Goal: Information Seeking & Learning: Find specific fact

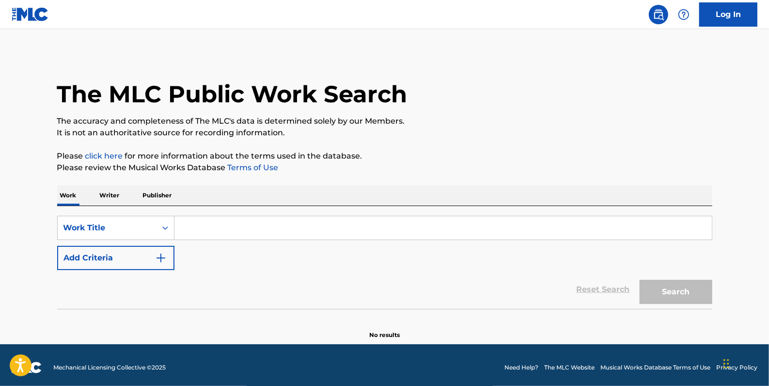
paste input "PAIN AND PROBLEMS"
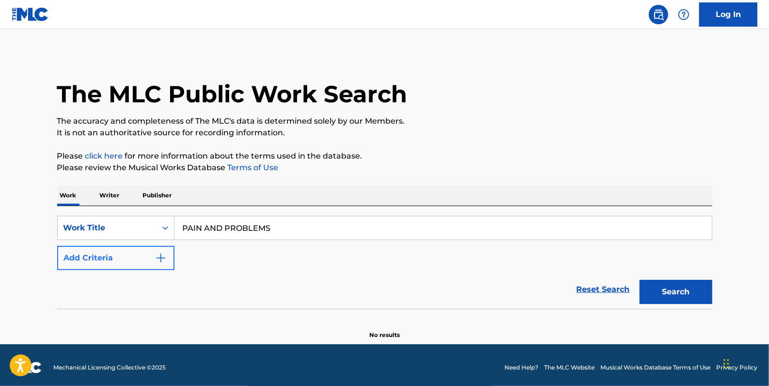
type input "PAIN AND PROBLEMS"
click at [124, 256] on button "Add Criteria" at bounding box center [115, 258] width 117 height 24
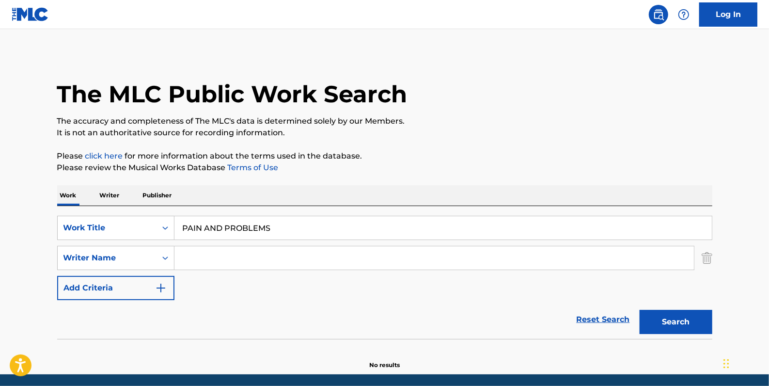
click at [207, 260] on input "Search Form" at bounding box center [435, 257] width 520 height 23
paste input "Naujour [PERSON_NAME] [PERSON_NAME]"
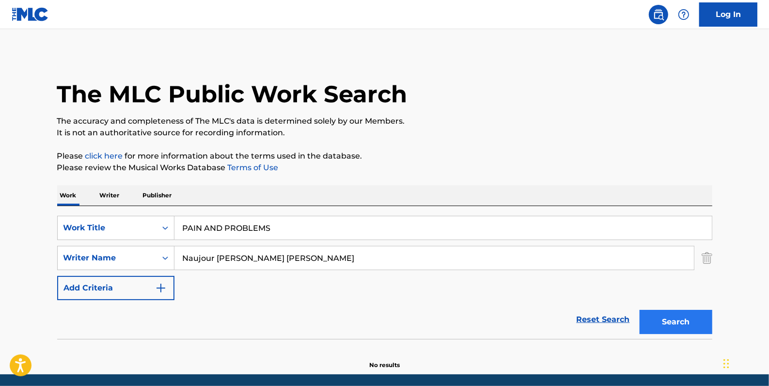
type input "Naujour [PERSON_NAME] [PERSON_NAME]"
click at [674, 320] on button "Search" at bounding box center [676, 322] width 73 height 24
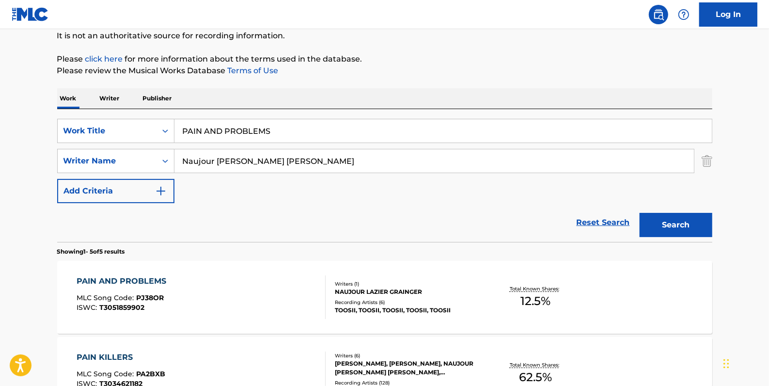
scroll to position [132, 0]
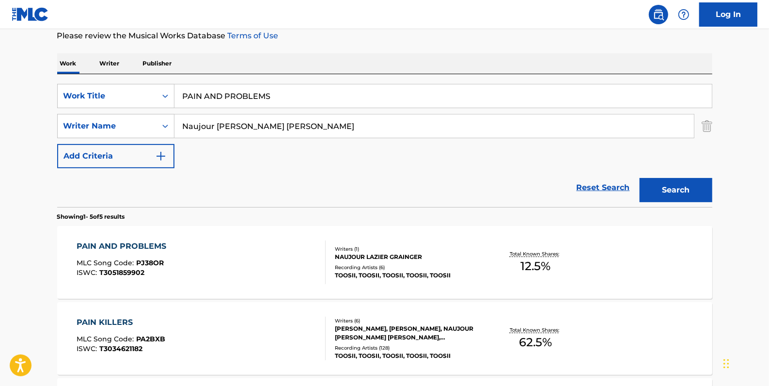
click at [265, 248] on div "PAIN AND PROBLEMS MLC Song Code : PJ38OR ISWC : T3051859902" at bounding box center [201, 262] width 249 height 44
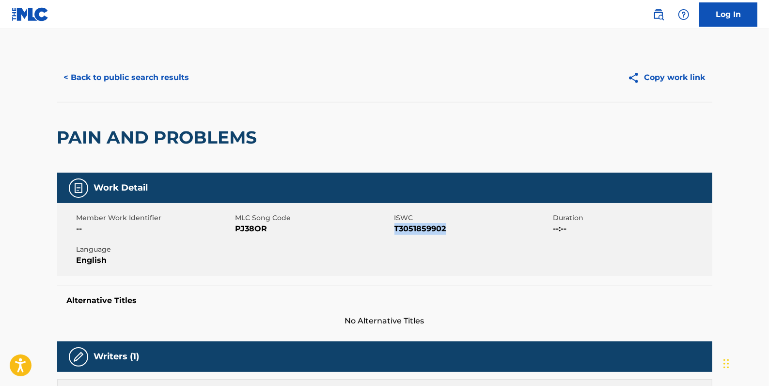
drag, startPoint x: 454, startPoint y: 228, endPoint x: 396, endPoint y: 228, distance: 57.7
click at [396, 228] on span "T3051859902" at bounding box center [473, 229] width 157 height 12
copy span "T3051859902"
click at [155, 82] on button "< Back to public search results" at bounding box center [126, 77] width 139 height 24
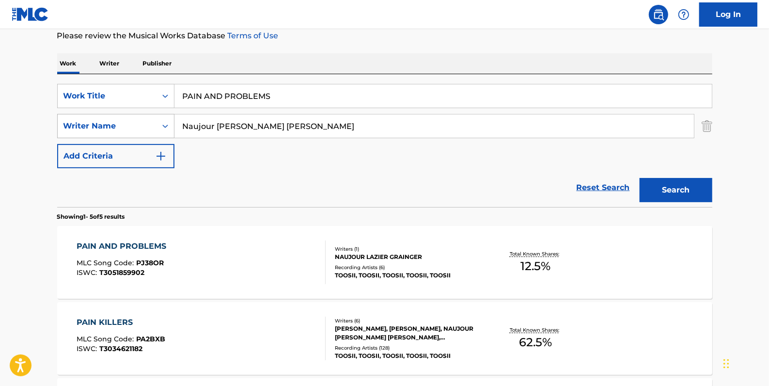
drag, startPoint x: 267, startPoint y: 121, endPoint x: 164, endPoint y: 121, distance: 102.8
click at [164, 121] on div "SearchWithCriteria9c131475-fbc5-48eb-8f8a-14fa7f67bc39 Writer Name Naujour [PER…" at bounding box center [384, 126] width 655 height 24
type input "[PERSON_NAME]"
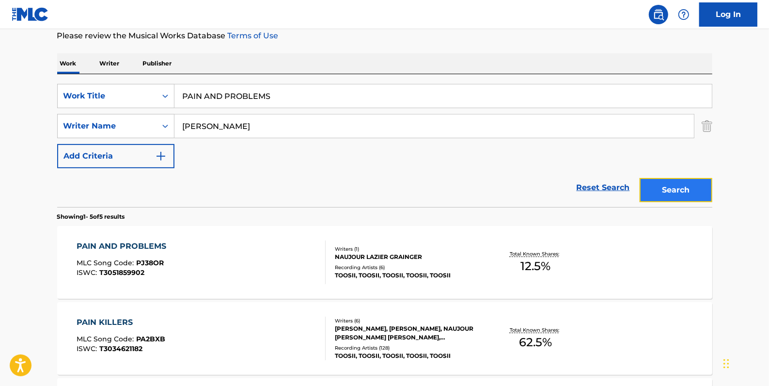
click at [658, 184] on button "Search" at bounding box center [676, 190] width 73 height 24
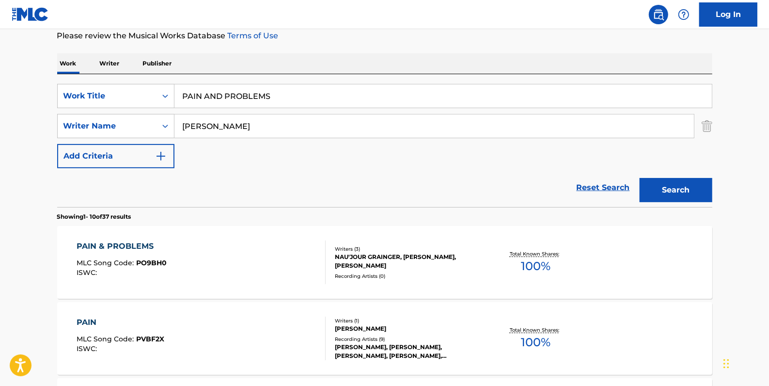
click at [228, 254] on div "PAIN & PROBLEMS MLC Song Code : PO9BH0 ISWC :" at bounding box center [201, 262] width 249 height 44
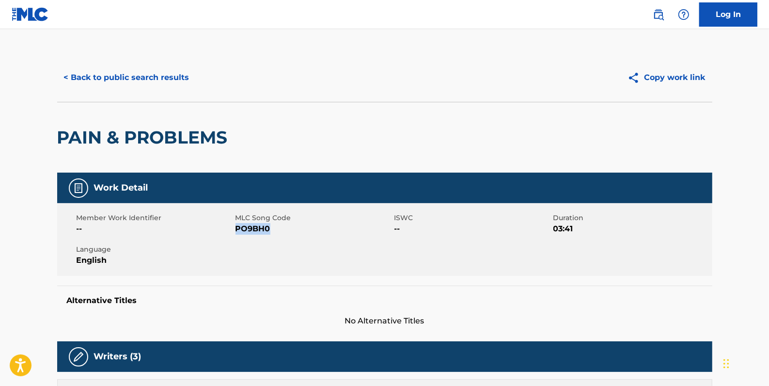
drag, startPoint x: 275, startPoint y: 228, endPoint x: 237, endPoint y: 227, distance: 38.3
click at [237, 227] on span "PO9BH0" at bounding box center [314, 229] width 157 height 12
drag, startPoint x: 237, startPoint y: 227, endPoint x: 243, endPoint y: 229, distance: 6.1
copy span "PO9BH0"
click at [169, 78] on button "< Back to public search results" at bounding box center [126, 77] width 139 height 24
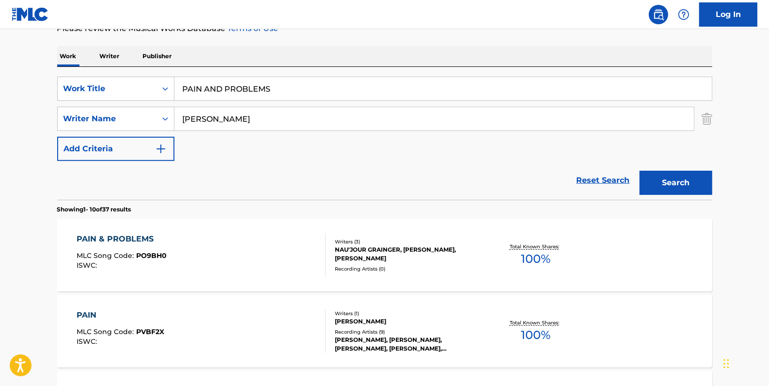
scroll to position [132, 0]
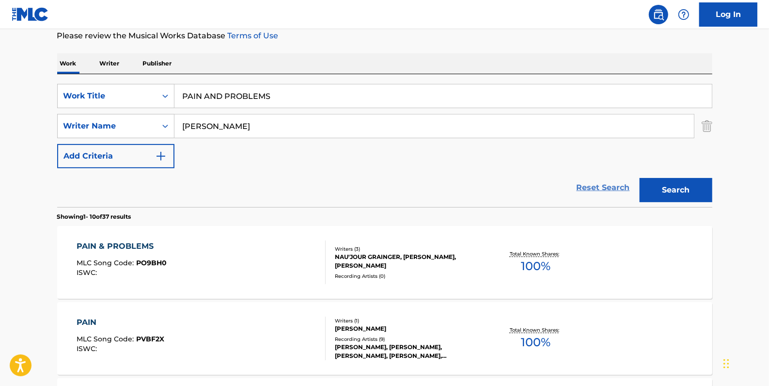
click at [592, 182] on link "Reset Search" at bounding box center [603, 187] width 63 height 21
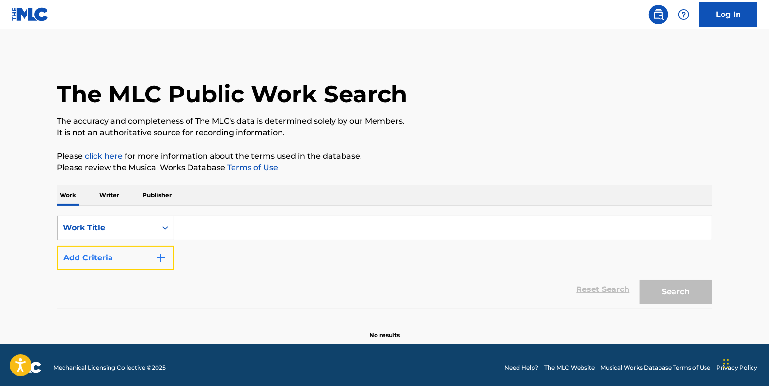
click at [106, 260] on button "Add Criteria" at bounding box center [115, 258] width 117 height 24
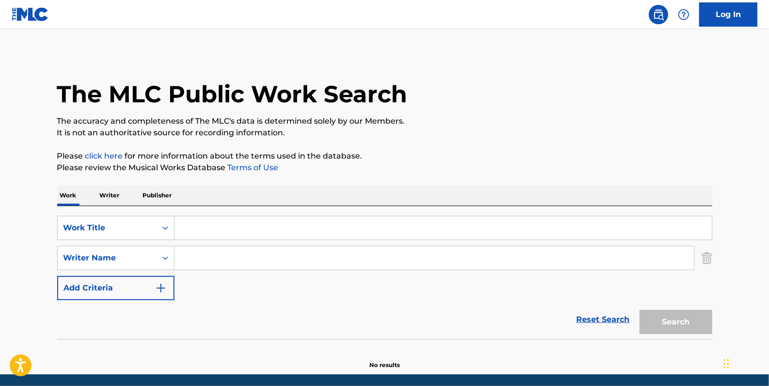
paste input "[PERSON_NAME]"
type input "[PERSON_NAME]"
paste input "IN LOVE"
type input "IN LOVE"
click at [660, 322] on button "Search" at bounding box center [676, 322] width 73 height 24
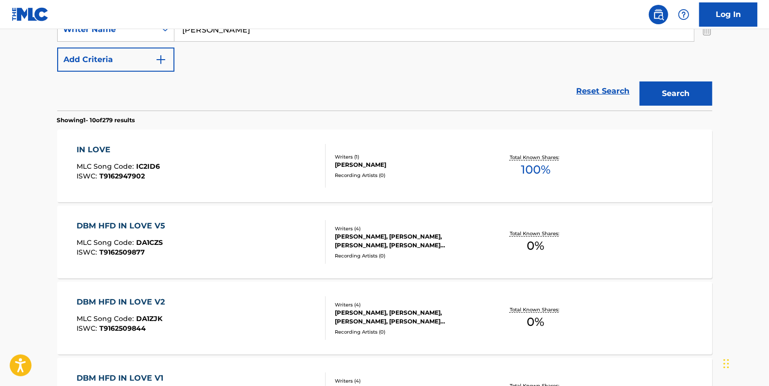
scroll to position [220, 0]
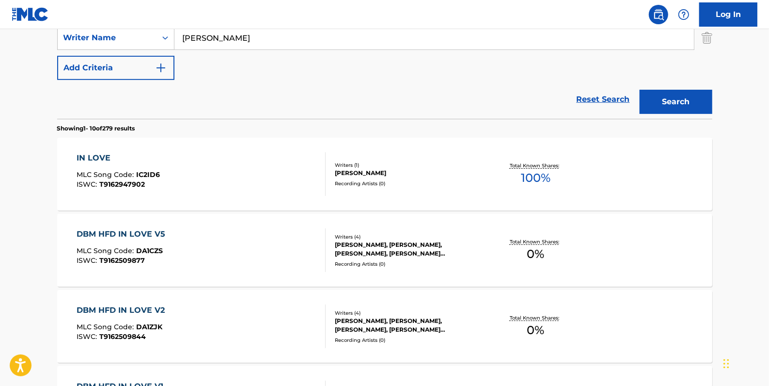
click at [199, 162] on div "IN LOVE MLC Song Code : IC2ID6 ISWC : T9162947902" at bounding box center [201, 174] width 249 height 44
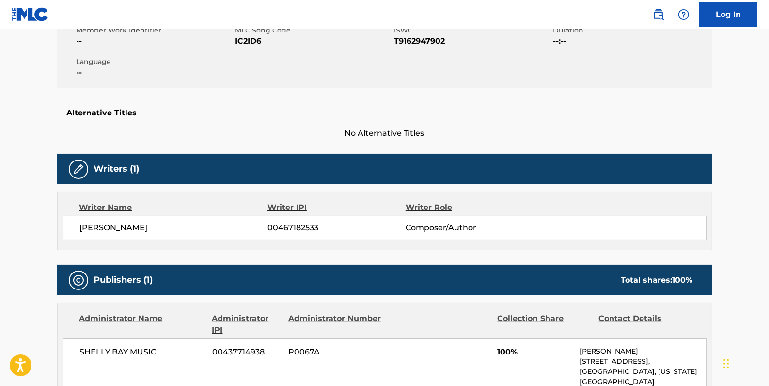
scroll to position [132, 0]
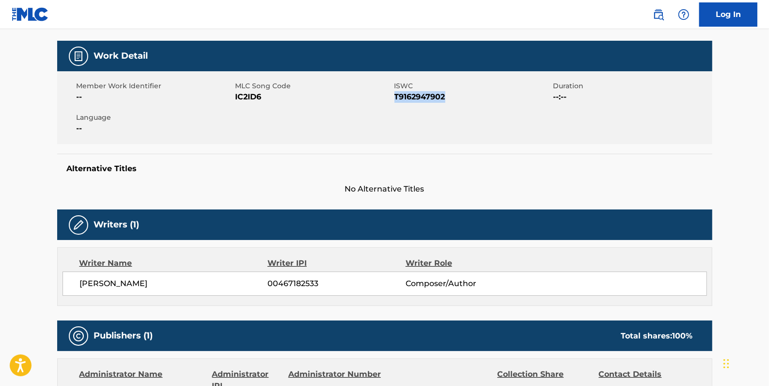
drag, startPoint x: 450, startPoint y: 97, endPoint x: 394, endPoint y: 95, distance: 56.8
click at [395, 95] on span "T9162947902" at bounding box center [473, 97] width 157 height 12
drag, startPoint x: 394, startPoint y: 95, endPoint x: 402, endPoint y: 97, distance: 9.2
copy span "T9162947902"
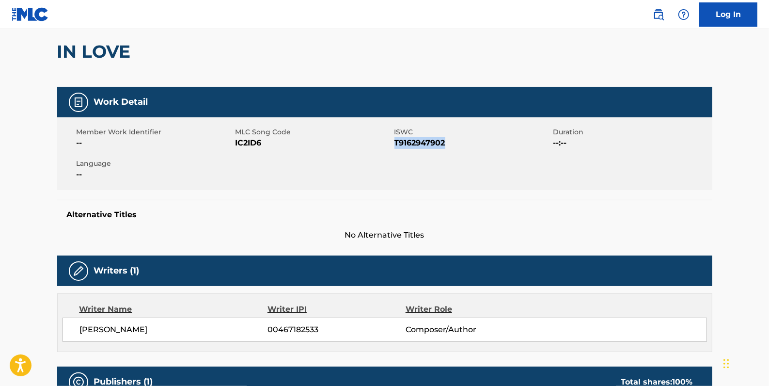
scroll to position [0, 0]
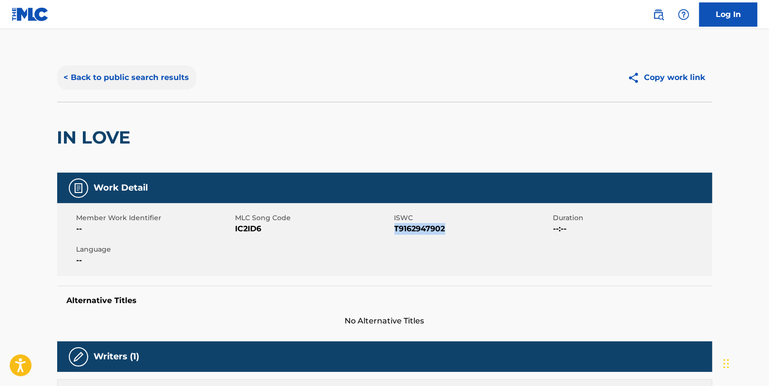
click at [166, 78] on button "< Back to public search results" at bounding box center [126, 77] width 139 height 24
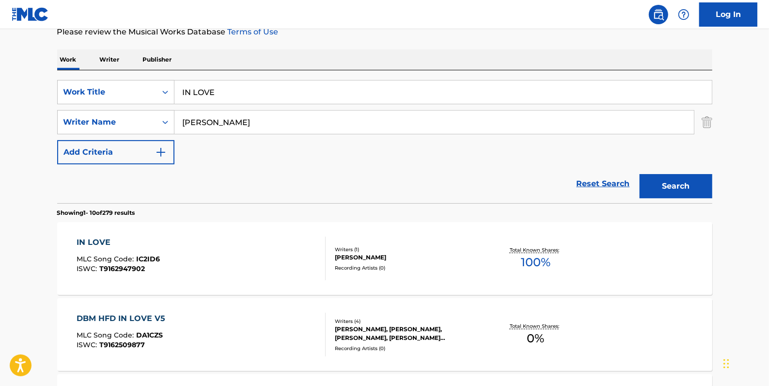
scroll to position [127, 0]
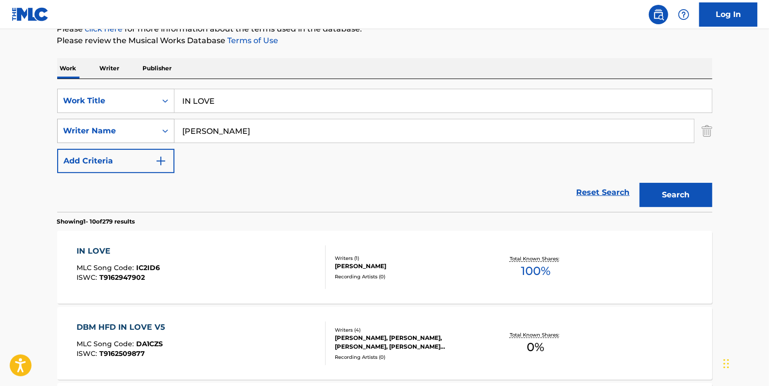
drag, startPoint x: 258, startPoint y: 134, endPoint x: 152, endPoint y: 128, distance: 105.9
click at [152, 128] on div "SearchWithCriteria9c131475-fbc5-48eb-8f8a-14fa7f67bc39 Writer Name [PERSON_NAME]" at bounding box center [384, 131] width 655 height 24
type input "[PERSON_NAME]"
click at [680, 190] on button "Search" at bounding box center [676, 195] width 73 height 24
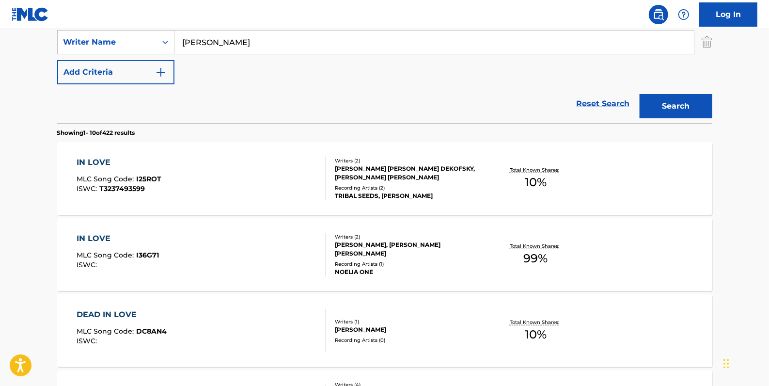
scroll to position [215, 0]
click at [283, 175] on div "IN LOVE MLC Song Code : I25ROT ISWC : T3237493599" at bounding box center [201, 179] width 249 height 44
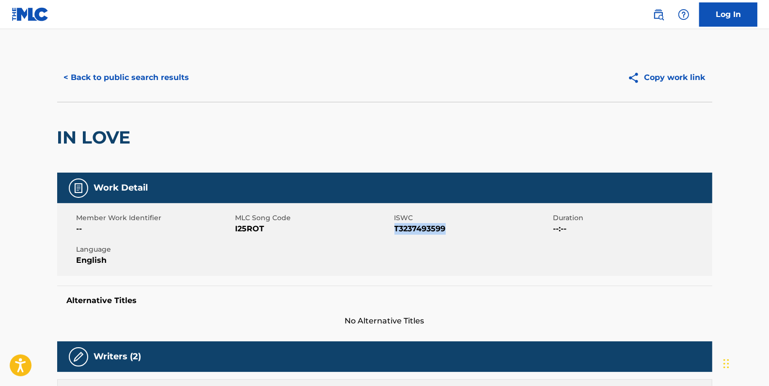
drag, startPoint x: 448, startPoint y: 227, endPoint x: 396, endPoint y: 225, distance: 51.9
click at [396, 225] on span "T3237493599" at bounding box center [473, 229] width 157 height 12
drag, startPoint x: 396, startPoint y: 225, endPoint x: 404, endPoint y: 228, distance: 8.9
copy span "T3237493599"
drag, startPoint x: 270, startPoint y: 230, endPoint x: 239, endPoint y: 230, distance: 30.1
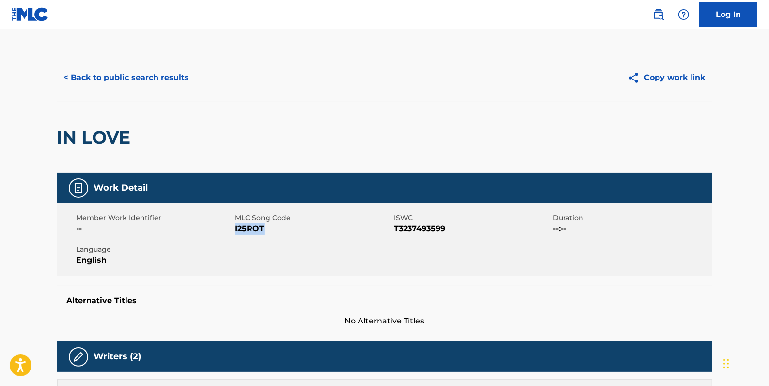
click at [238, 230] on span "I25ROT" at bounding box center [314, 229] width 157 height 12
drag, startPoint x: 239, startPoint y: 230, endPoint x: 271, endPoint y: 228, distance: 31.1
click at [271, 228] on span "I25ROT" at bounding box center [314, 229] width 157 height 12
drag, startPoint x: 268, startPoint y: 227, endPoint x: 235, endPoint y: 230, distance: 33.1
click at [236, 230] on span "I25ROT" at bounding box center [314, 229] width 157 height 12
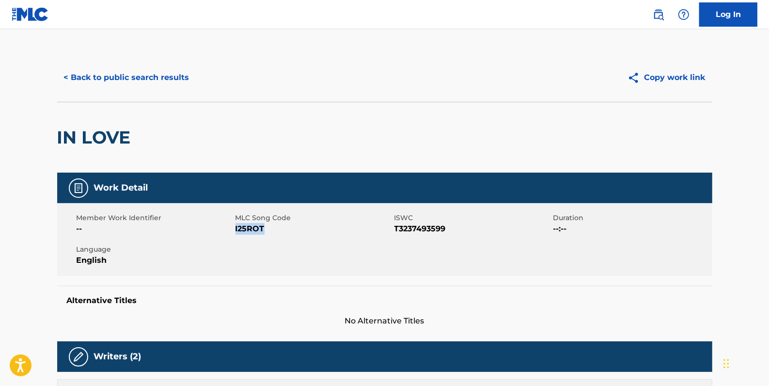
copy span "I25ROT"
click at [109, 82] on button "< Back to public search results" at bounding box center [126, 77] width 139 height 24
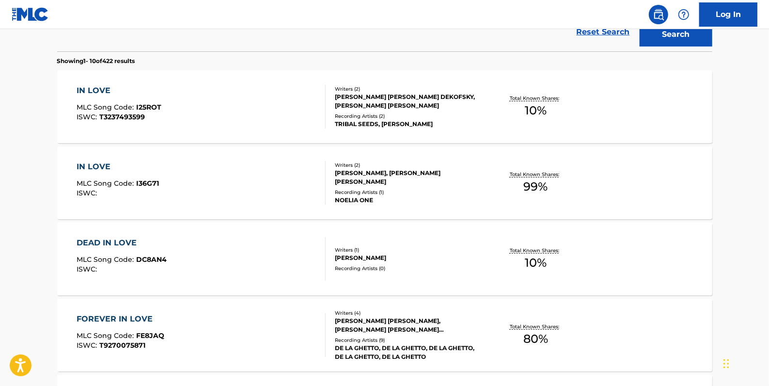
scroll to position [127, 0]
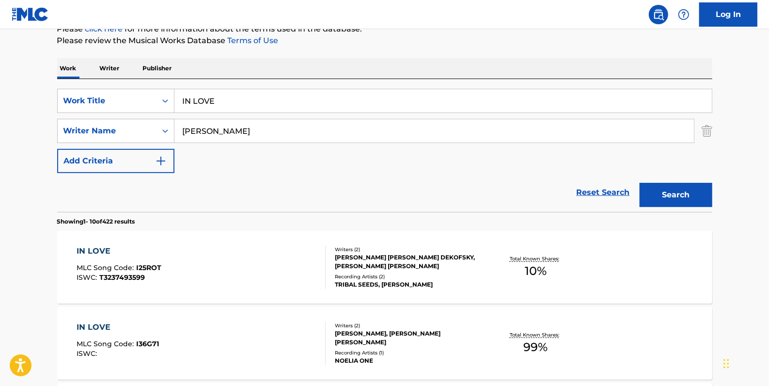
drag, startPoint x: 596, startPoint y: 194, endPoint x: 542, endPoint y: 186, distance: 54.0
click at [595, 193] on link "Reset Search" at bounding box center [603, 192] width 63 height 21
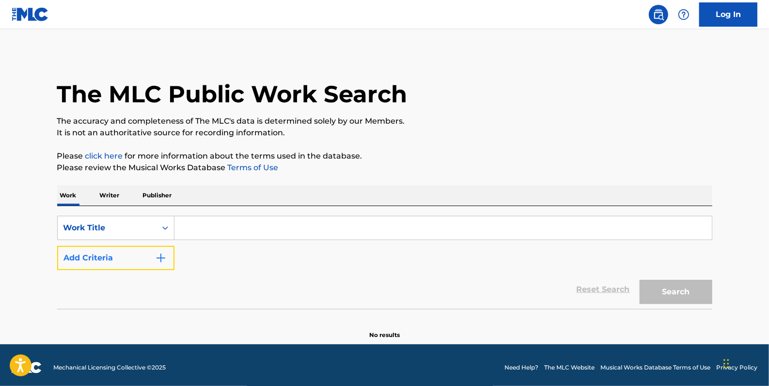
click at [136, 256] on button "Add Criteria" at bounding box center [115, 258] width 117 height 24
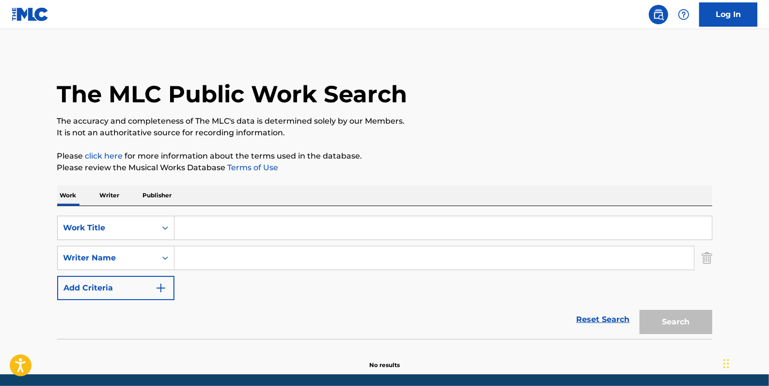
paste input "[PERSON_NAME]"
type input "[PERSON_NAME]"
paste input "INDUSTRY BABY"
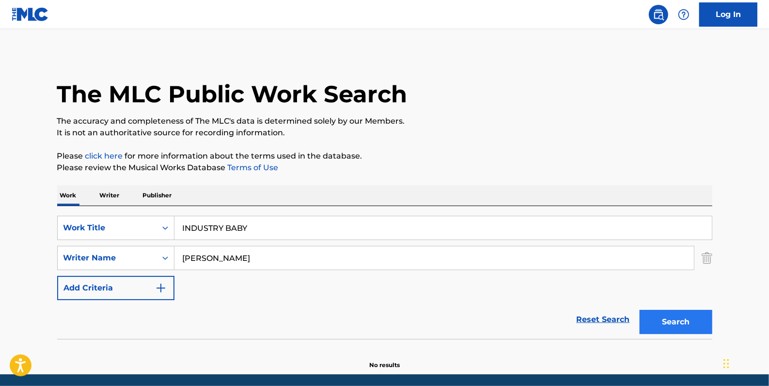
type input "INDUSTRY BABY"
click at [665, 322] on button "Search" at bounding box center [676, 322] width 73 height 24
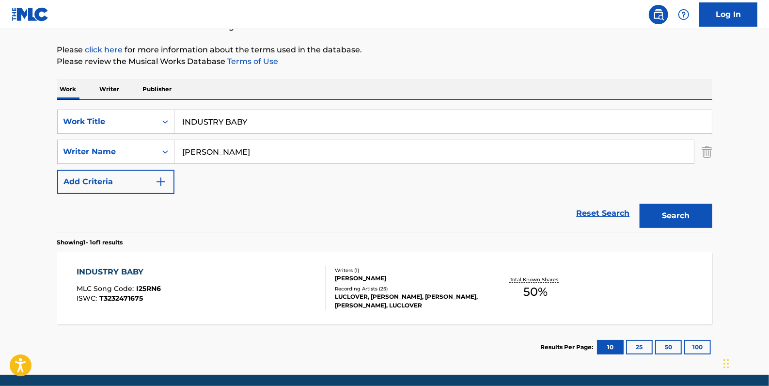
scroll to position [132, 0]
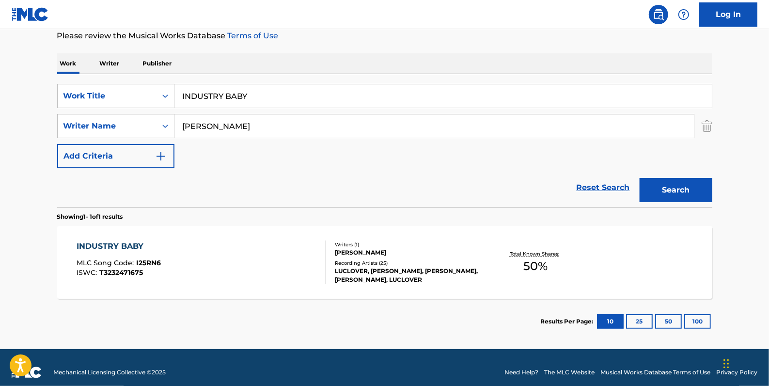
click at [242, 257] on div "INDUSTRY BABY MLC Song Code : I25RN6 ISWC : T3232471675" at bounding box center [201, 262] width 249 height 44
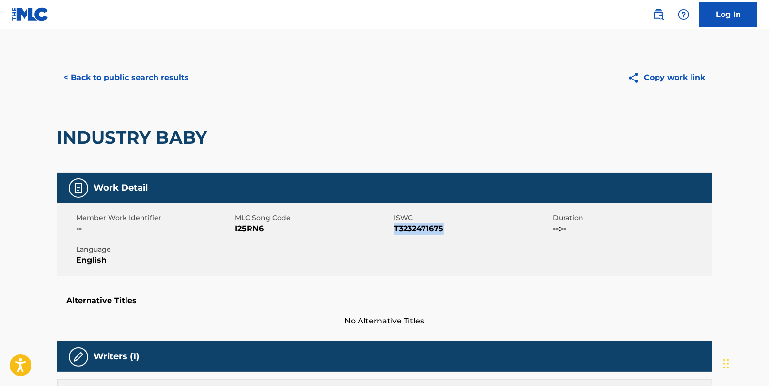
drag, startPoint x: 431, startPoint y: 229, endPoint x: 397, endPoint y: 229, distance: 34.9
click at [397, 229] on span "T3232471675" at bounding box center [473, 229] width 157 height 12
drag, startPoint x: 397, startPoint y: 229, endPoint x: 403, endPoint y: 231, distance: 6.5
copy span "T3232471675"
click at [159, 81] on button "< Back to public search results" at bounding box center [126, 77] width 139 height 24
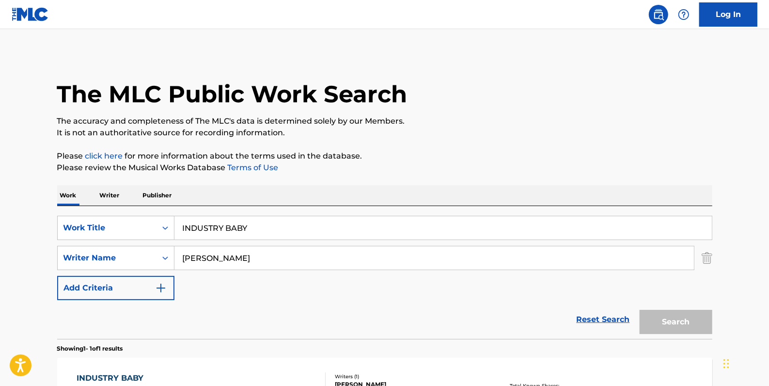
scroll to position [86, 0]
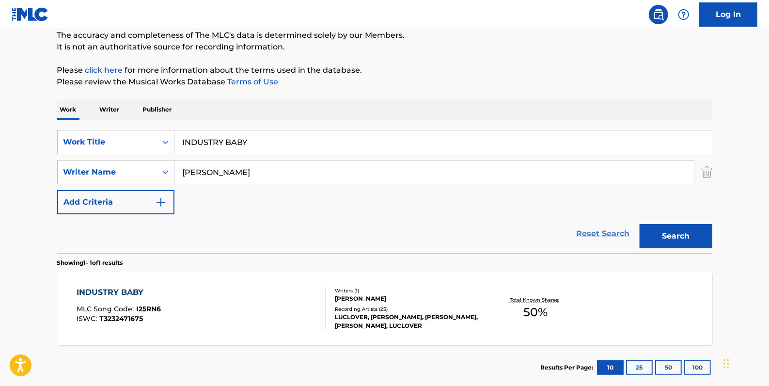
click at [602, 234] on link "Reset Search" at bounding box center [603, 233] width 63 height 21
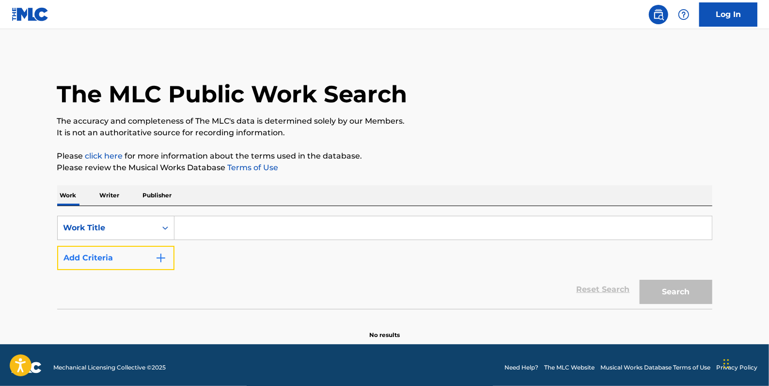
click at [102, 251] on button "Add Criteria" at bounding box center [115, 258] width 117 height 24
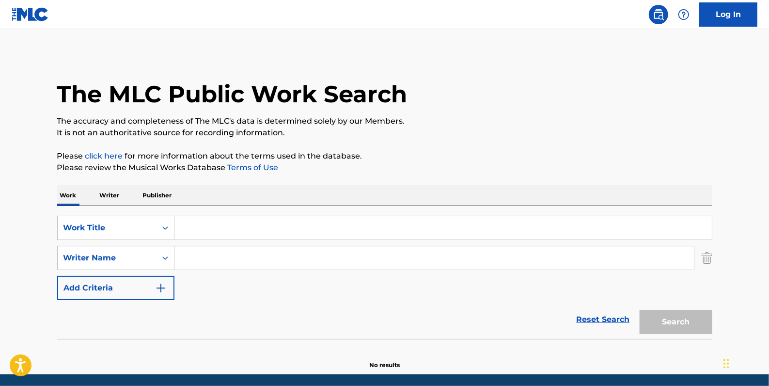
paste input "[PERSON_NAME]"
type input "[PERSON_NAME]"
paste input "JOYFIELD"
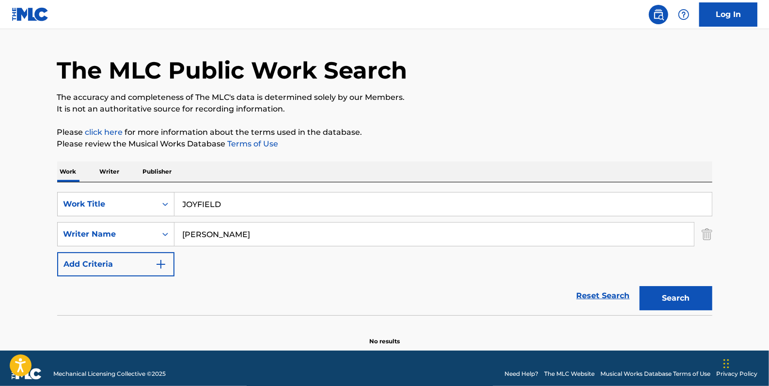
scroll to position [34, 0]
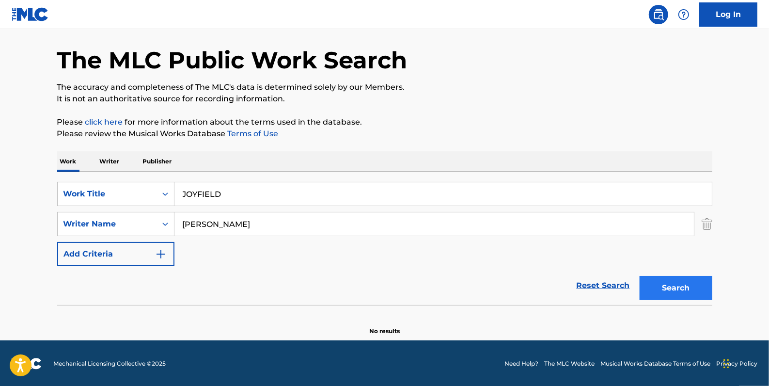
type input "JOYFIELD"
click at [682, 290] on button "Search" at bounding box center [676, 288] width 73 height 24
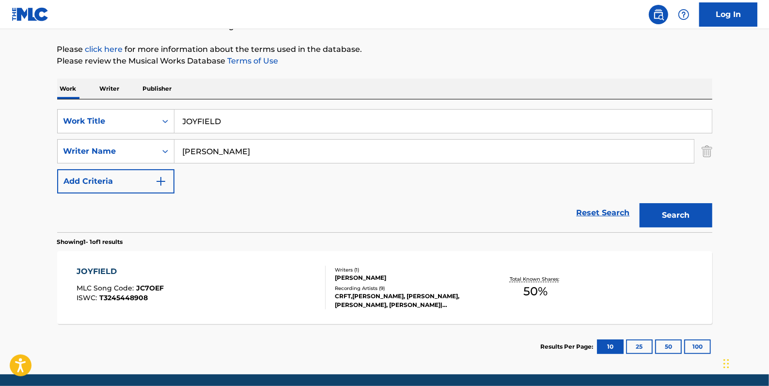
scroll to position [122, 0]
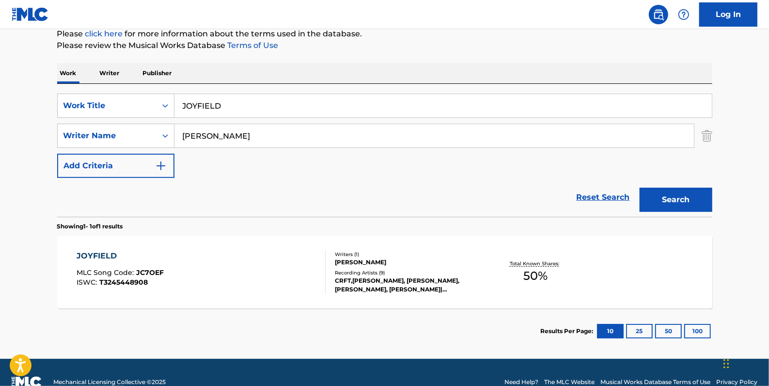
click at [235, 272] on div "JOYFIELD MLC Song Code : JC7OEF ISWC : T3245448908" at bounding box center [201, 272] width 249 height 44
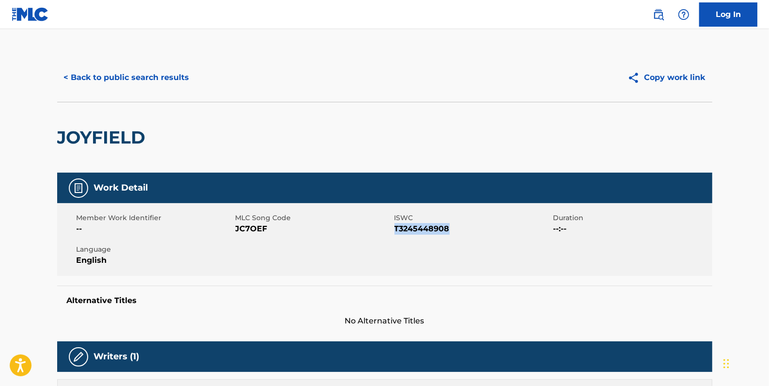
drag, startPoint x: 452, startPoint y: 230, endPoint x: 395, endPoint y: 230, distance: 57.2
click at [395, 230] on span "T3245448908" at bounding box center [473, 229] width 157 height 12
drag, startPoint x: 395, startPoint y: 230, endPoint x: 401, endPoint y: 231, distance: 6.4
copy span "T3245448908"
click at [154, 79] on button "< Back to public search results" at bounding box center [126, 77] width 139 height 24
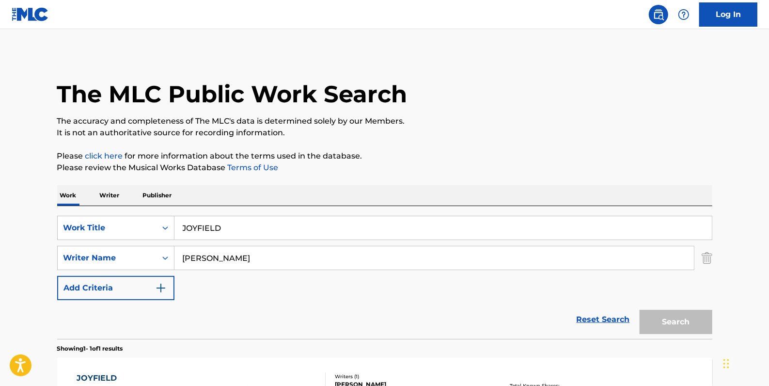
scroll to position [86, 0]
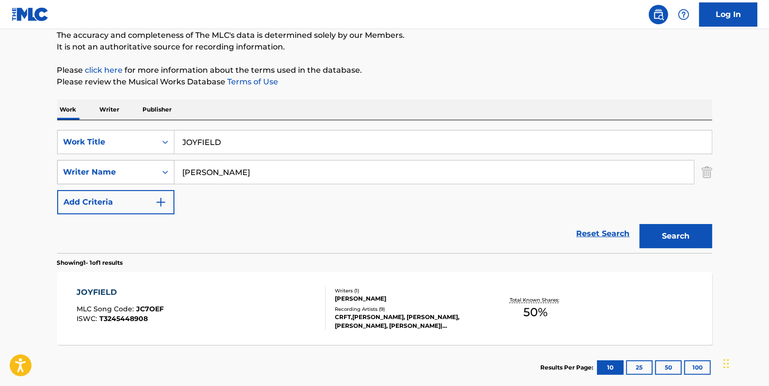
drag, startPoint x: 275, startPoint y: 176, endPoint x: 149, endPoint y: 174, distance: 126.6
click at [149, 174] on div "SearchWithCriteria9c131475-fbc5-48eb-8f8a-14fa7f67bc39 Writer Name [PERSON_NAME]" at bounding box center [384, 172] width 655 height 24
type input "[PERSON_NAME]"
click at [679, 230] on button "Search" at bounding box center [676, 236] width 73 height 24
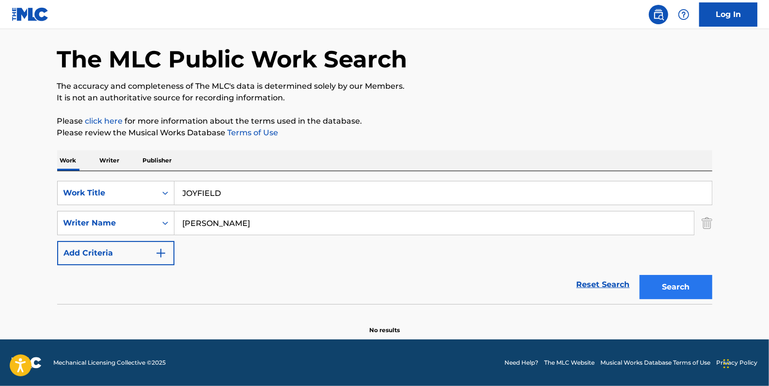
scroll to position [34, 0]
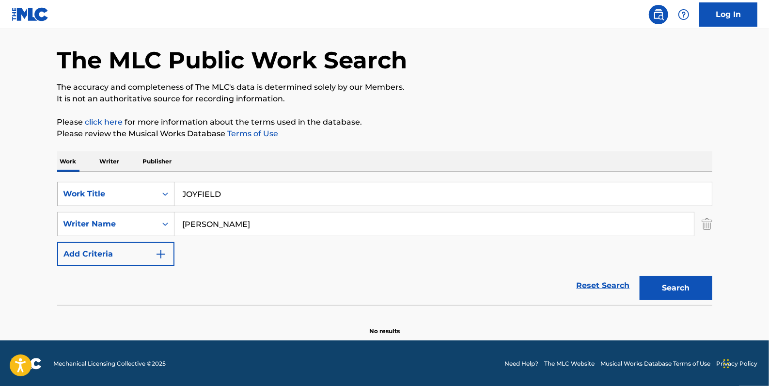
drag, startPoint x: 251, startPoint y: 189, endPoint x: 146, endPoint y: 183, distance: 104.4
click at [146, 183] on div "SearchWithCriteria33724384-d6e7-4c21-964e-c8eb5d9e6d08 Work Title JOYFIELD" at bounding box center [384, 194] width 655 height 24
paste input "[PERSON_NAME]"
type input "[PERSON_NAME]"
drag, startPoint x: 234, startPoint y: 227, endPoint x: 166, endPoint y: 226, distance: 67.9
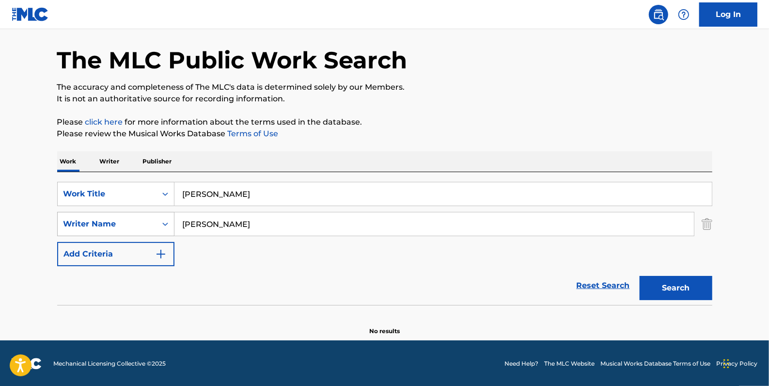
click at [166, 226] on div "SearchWithCriteria9c131475-fbc5-48eb-8f8a-14fa7f67bc39 Writer Name [PERSON_NAME]" at bounding box center [384, 224] width 655 height 24
paste input "[PERSON_NAME]"
type input "[PERSON_NAME]"
click at [687, 289] on button "Search" at bounding box center [676, 288] width 73 height 24
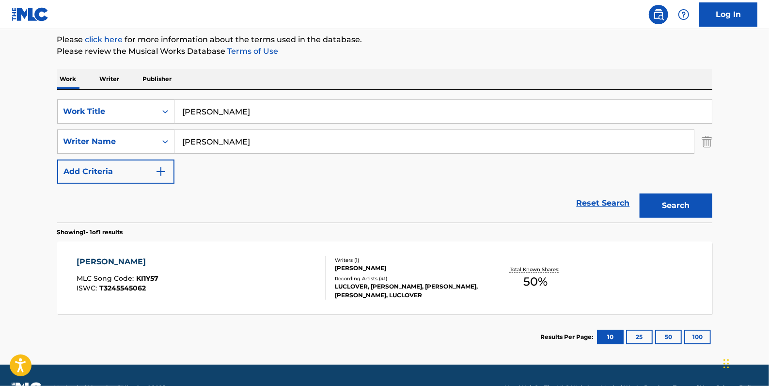
scroll to position [141, 0]
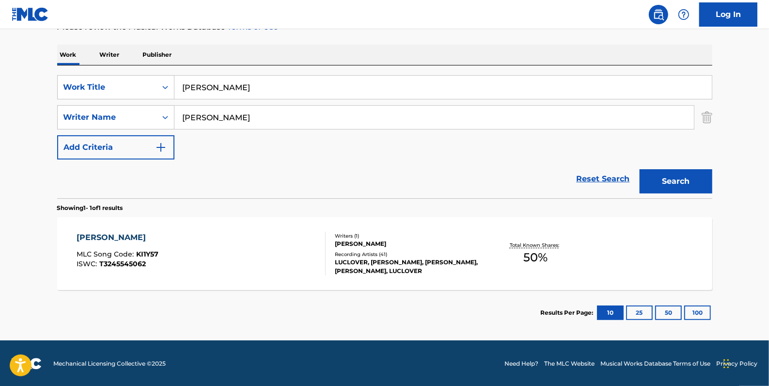
click at [276, 247] on div "[PERSON_NAME] MLC Song Code : KI1Y57 ISWC : T3245545062" at bounding box center [201, 254] width 249 height 44
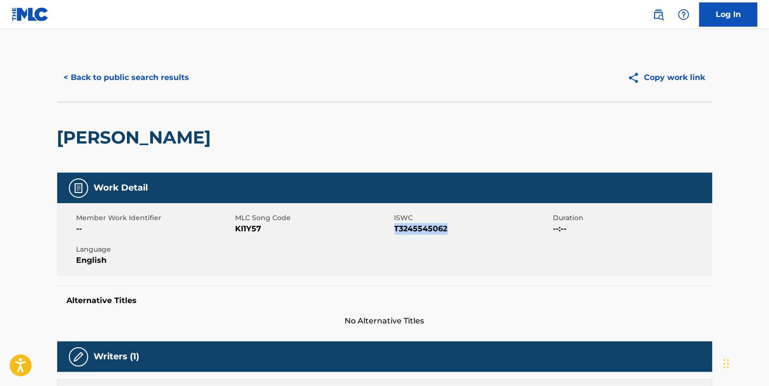
drag, startPoint x: 456, startPoint y: 228, endPoint x: 396, endPoint y: 227, distance: 60.1
click at [396, 227] on span "T3245545062" at bounding box center [473, 229] width 157 height 12
drag, startPoint x: 396, startPoint y: 227, endPoint x: 402, endPoint y: 229, distance: 6.6
copy span "T3245545062"
click at [141, 78] on button "< Back to public search results" at bounding box center [126, 77] width 139 height 24
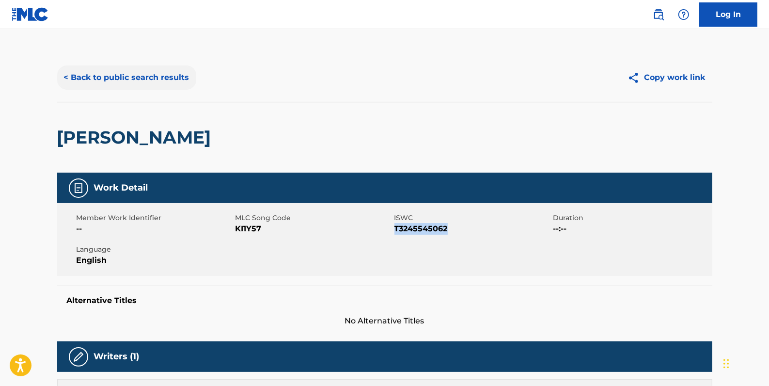
scroll to position [86, 0]
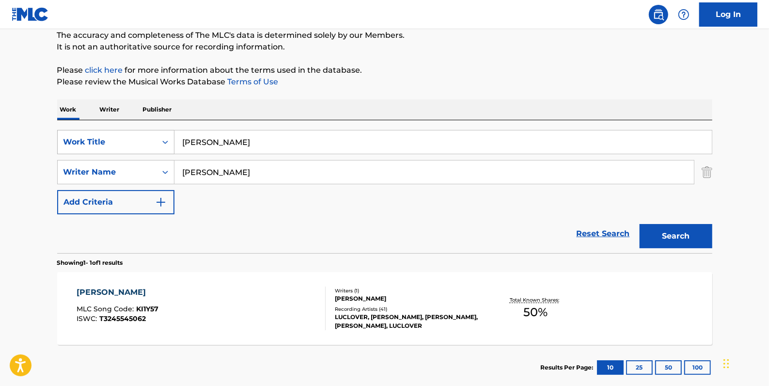
drag, startPoint x: 247, startPoint y: 142, endPoint x: 166, endPoint y: 132, distance: 81.6
click at [166, 133] on div "SearchWithCriteria33724384-d6e7-4c21-964e-c8eb5d9e6d08 Work Title [PERSON_NAME]" at bounding box center [384, 142] width 655 height 24
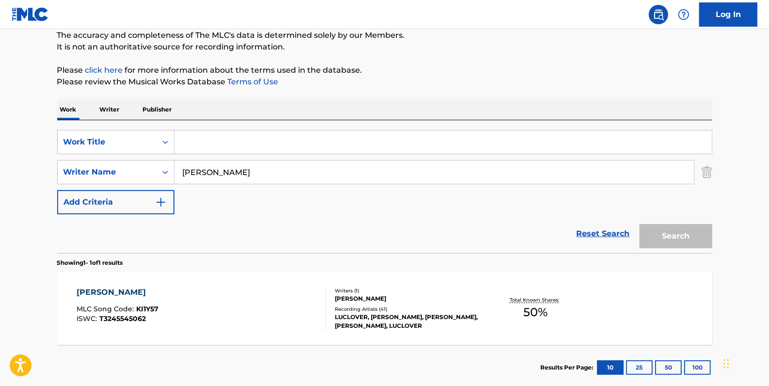
paste input "LSD"
type input "LSD"
click at [682, 234] on button "Search" at bounding box center [676, 236] width 73 height 24
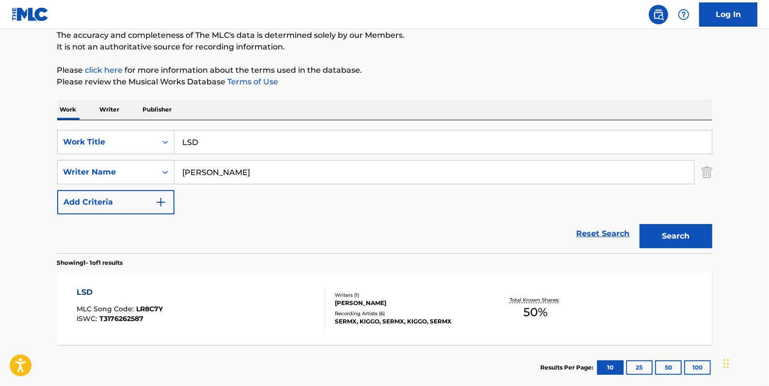
click at [246, 299] on div "LSD MLC Song Code : LR8C7Y ISWC : T3176262587" at bounding box center [201, 309] width 249 height 44
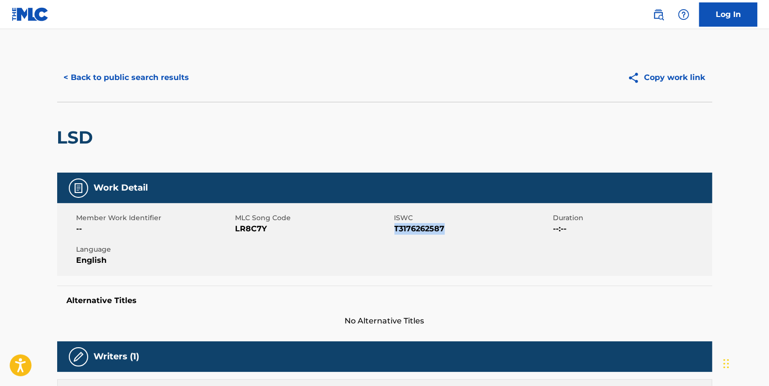
drag, startPoint x: 457, startPoint y: 228, endPoint x: 396, endPoint y: 226, distance: 61.1
click at [396, 226] on span "T3176262587" at bounding box center [473, 229] width 157 height 12
drag, startPoint x: 396, startPoint y: 226, endPoint x: 402, endPoint y: 228, distance: 6.6
copy span "T3176262587"
click at [141, 81] on button "< Back to public search results" at bounding box center [126, 77] width 139 height 24
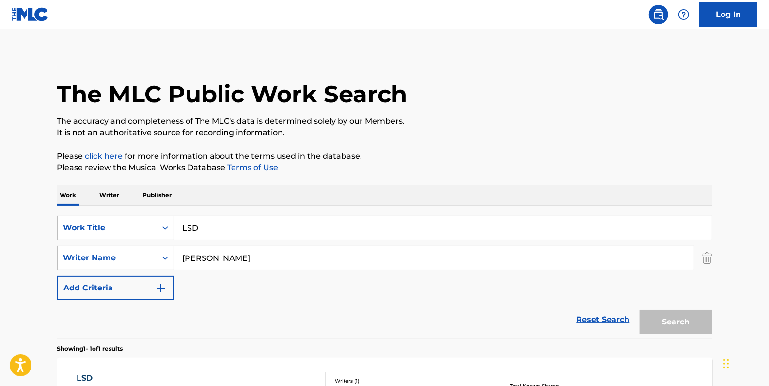
scroll to position [86, 0]
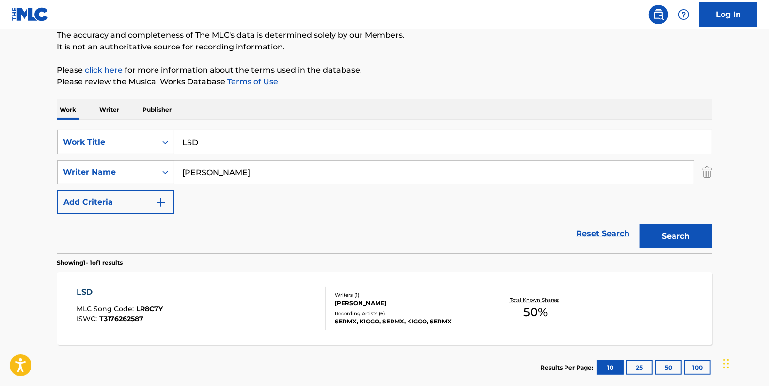
click at [191, 140] on input "LSD" at bounding box center [444, 141] width 538 height 23
type input "L$D"
click at [671, 228] on button "Search" at bounding box center [676, 236] width 73 height 24
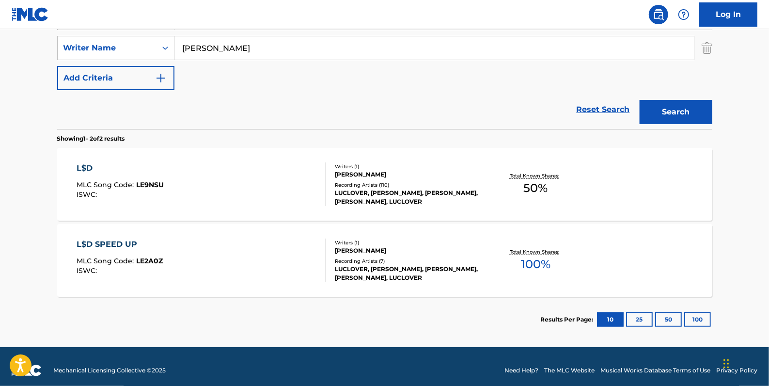
scroll to position [217, 0]
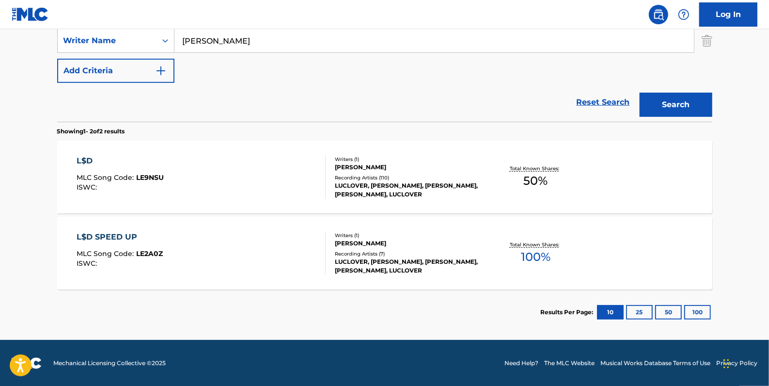
click at [261, 255] on div "L$D SPEED UP MLC Song Code : LE2A0Z ISWC :" at bounding box center [201, 253] width 249 height 44
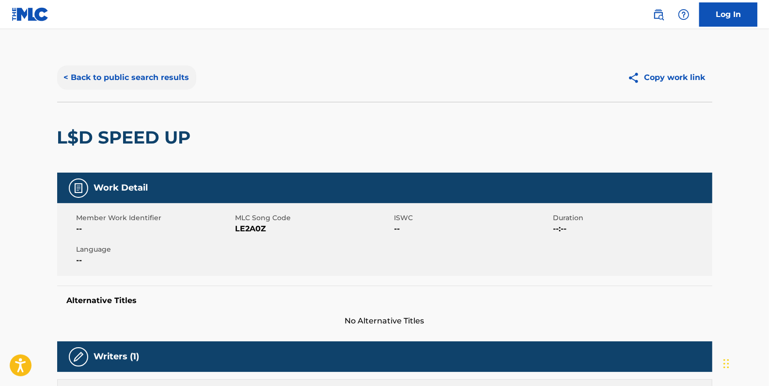
click at [133, 71] on button "< Back to public search results" at bounding box center [126, 77] width 139 height 24
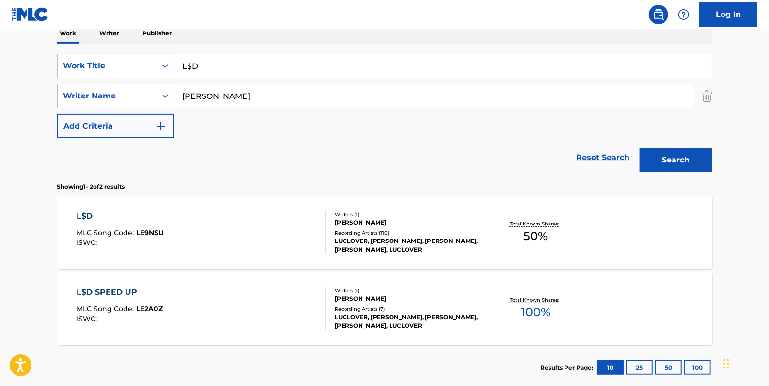
click at [295, 292] on div "L$D SPEED UP MLC Song Code : LE2A0Z ISWC :" at bounding box center [201, 309] width 249 height 44
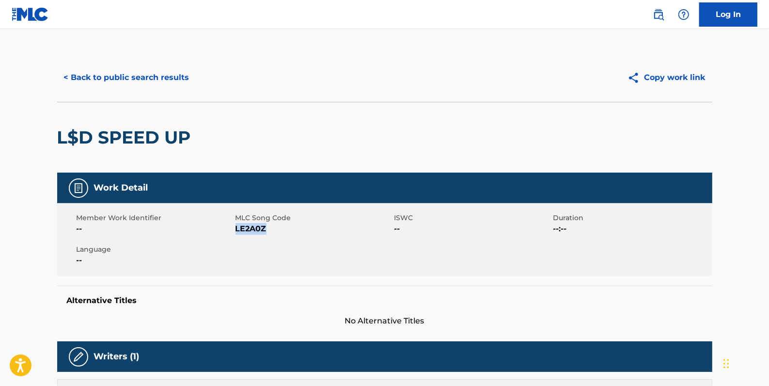
drag, startPoint x: 267, startPoint y: 225, endPoint x: 236, endPoint y: 229, distance: 30.7
click at [236, 229] on span "LE2A0Z" at bounding box center [314, 229] width 157 height 12
drag, startPoint x: 236, startPoint y: 229, endPoint x: 244, endPoint y: 231, distance: 8.0
copy span "LE2A0Z"
click at [143, 84] on button "< Back to public search results" at bounding box center [126, 77] width 139 height 24
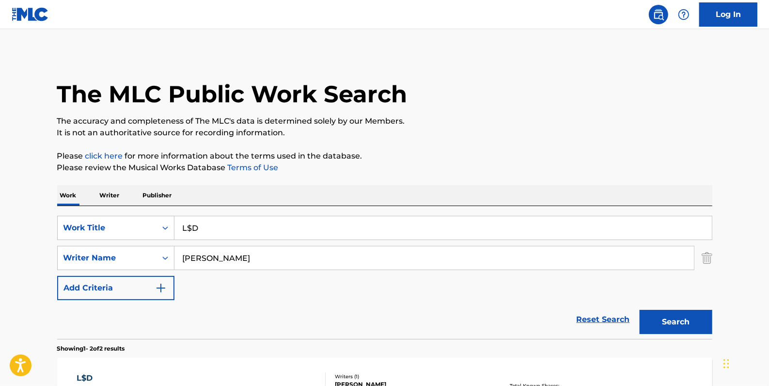
scroll to position [162, 0]
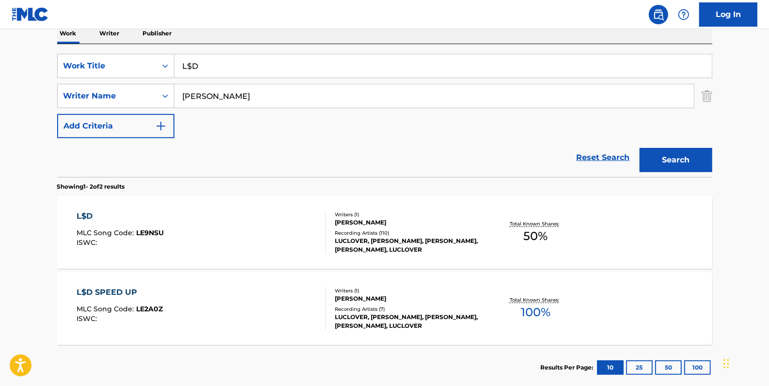
click at [282, 215] on div "L$D MLC Song Code : LE9NSU ISWC :" at bounding box center [201, 232] width 249 height 44
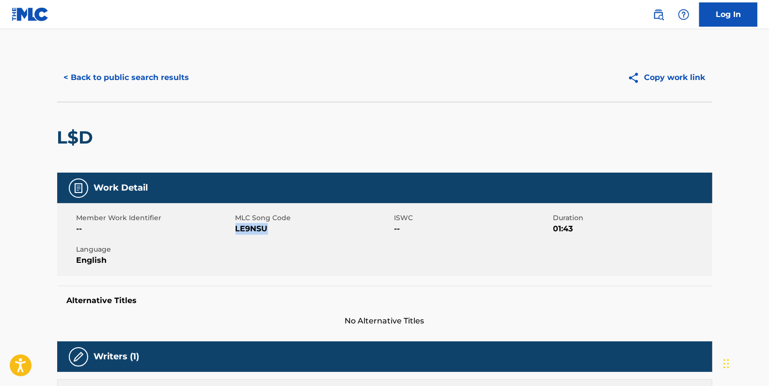
drag, startPoint x: 276, startPoint y: 231, endPoint x: 235, endPoint y: 226, distance: 41.0
click at [236, 226] on span "LE9NSU" at bounding box center [314, 229] width 157 height 12
drag, startPoint x: 235, startPoint y: 226, endPoint x: 242, endPoint y: 229, distance: 7.4
click at [143, 80] on button "< Back to public search results" at bounding box center [126, 77] width 139 height 24
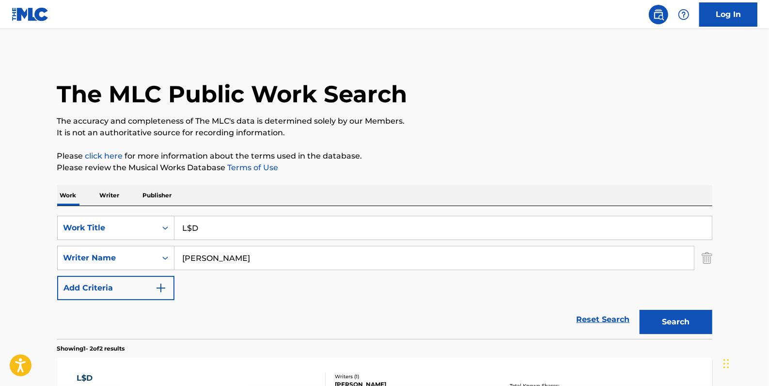
scroll to position [162, 0]
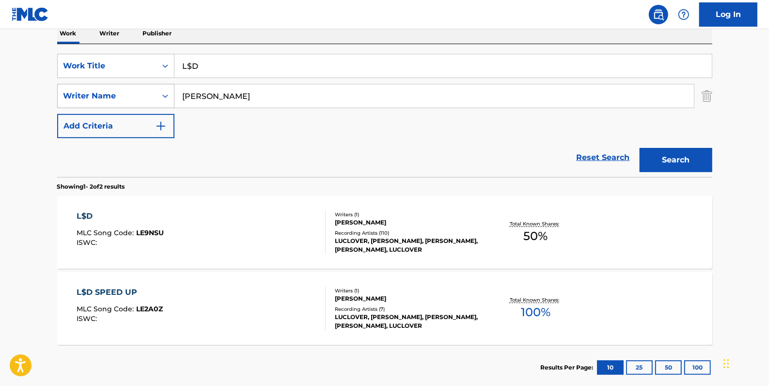
drag, startPoint x: 257, startPoint y: 95, endPoint x: 164, endPoint y: 97, distance: 93.6
click at [164, 97] on div "SearchWithCriteria9c131475-fbc5-48eb-8f8a-14fa7f67bc39 Writer Name [PERSON_NAME]" at bounding box center [384, 96] width 655 height 24
click at [685, 159] on button "Search" at bounding box center [676, 160] width 73 height 24
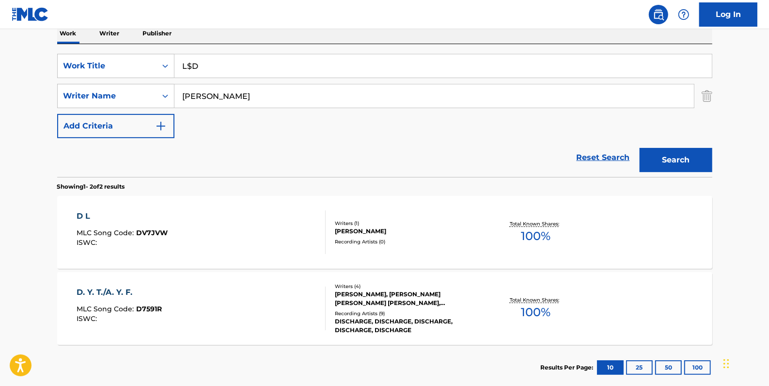
drag, startPoint x: 246, startPoint y: 96, endPoint x: 175, endPoint y: 101, distance: 71.9
click at [175, 101] on input "[PERSON_NAME]" at bounding box center [435, 95] width 520 height 23
type input "[PERSON_NAME]"
click at [675, 159] on button "Search" at bounding box center [676, 160] width 73 height 24
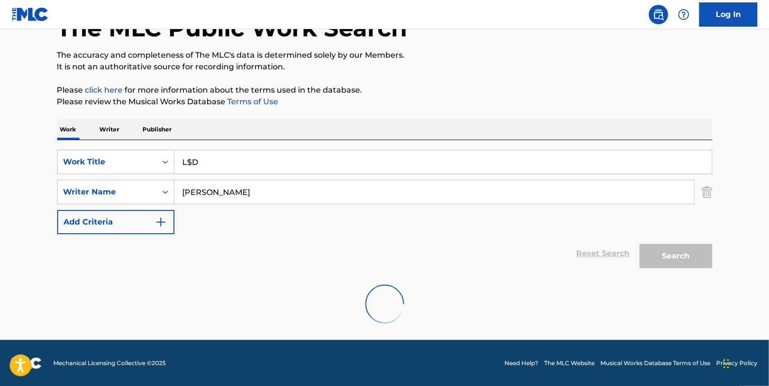
scroll to position [34, 0]
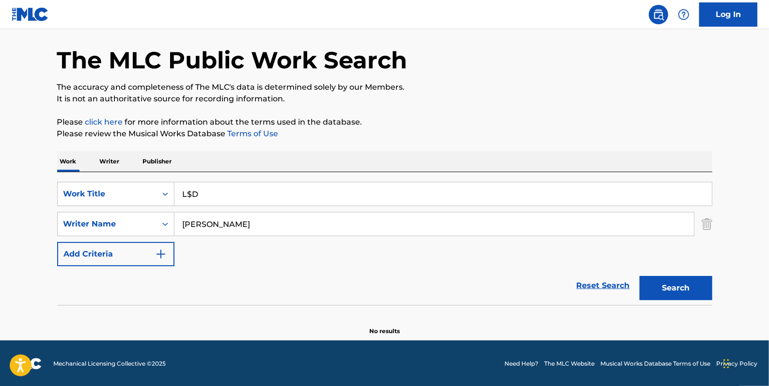
click at [193, 192] on input "L$D" at bounding box center [444, 193] width 538 height 23
type input "LSD"
click at [673, 277] on button "Search" at bounding box center [676, 288] width 73 height 24
drag, startPoint x: 212, startPoint y: 224, endPoint x: 138, endPoint y: 236, distance: 75.2
click at [159, 230] on div "SearchWithCriteria9c131475-fbc5-48eb-8f8a-14fa7f67bc39 Writer Name [PERSON_NAME]" at bounding box center [384, 224] width 655 height 24
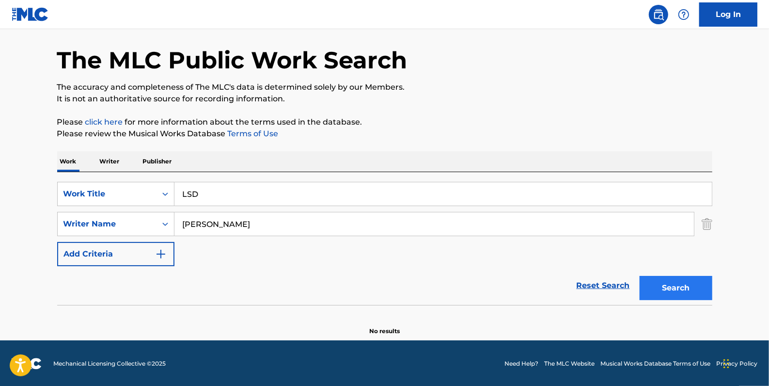
type input "[PERSON_NAME]"
click at [668, 287] on button "Search" at bounding box center [676, 288] width 73 height 24
click at [600, 281] on link "Reset Search" at bounding box center [603, 285] width 63 height 21
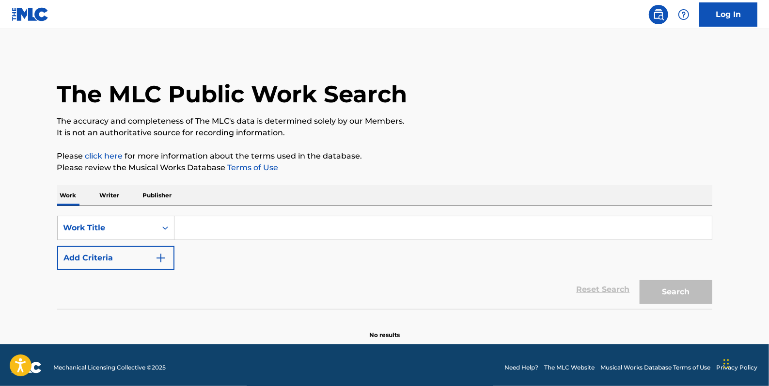
paste input "MELLOW MOOD"
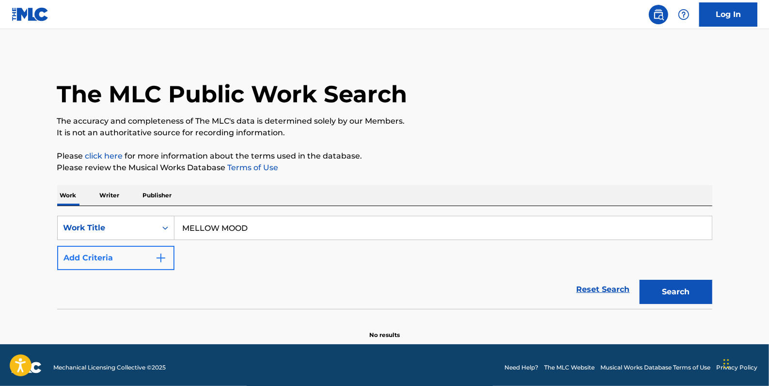
type input "MELLOW MOOD"
click at [122, 255] on button "Add Criteria" at bounding box center [115, 258] width 117 height 24
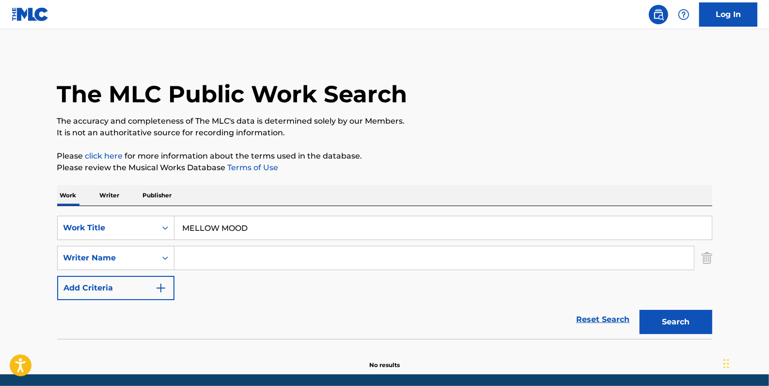
click at [189, 257] on input "Search Form" at bounding box center [435, 257] width 520 height 23
type input "[PERSON_NAME]"
click at [679, 319] on button "Search" at bounding box center [676, 322] width 73 height 24
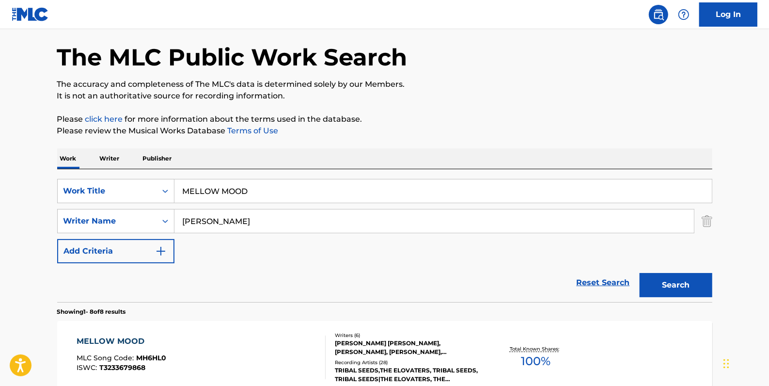
scroll to position [132, 0]
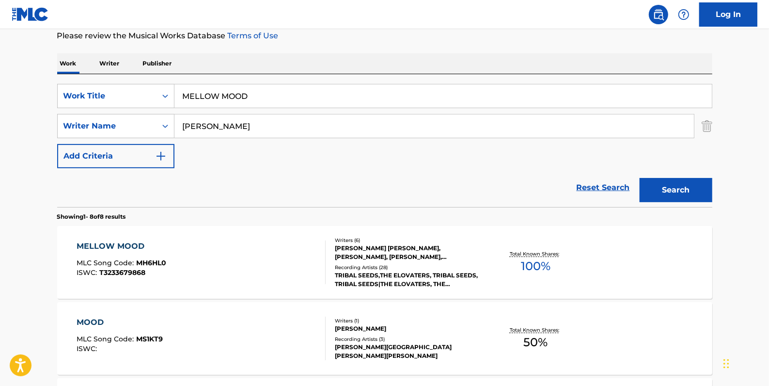
click at [257, 244] on div "MELLOW MOOD MLC Song Code : MH6HL0 ISWC : T3233679868" at bounding box center [201, 262] width 249 height 44
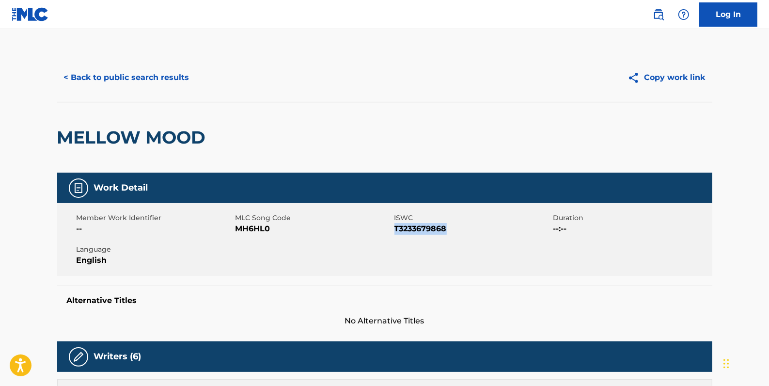
drag, startPoint x: 456, startPoint y: 229, endPoint x: 397, endPoint y: 230, distance: 59.6
click at [397, 230] on span "T3233679868" at bounding box center [473, 229] width 157 height 12
click at [169, 72] on button "< Back to public search results" at bounding box center [126, 77] width 139 height 24
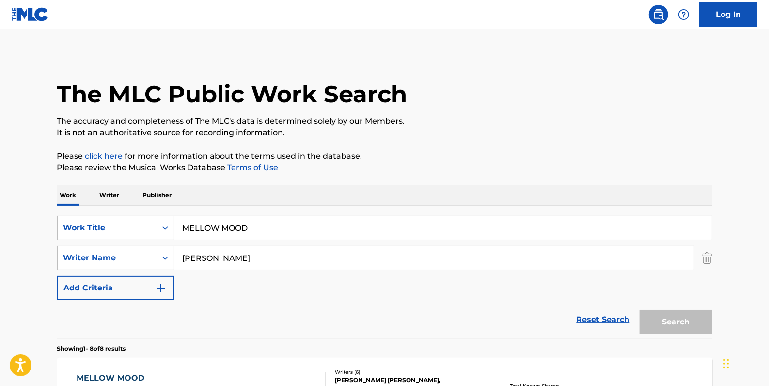
scroll to position [132, 0]
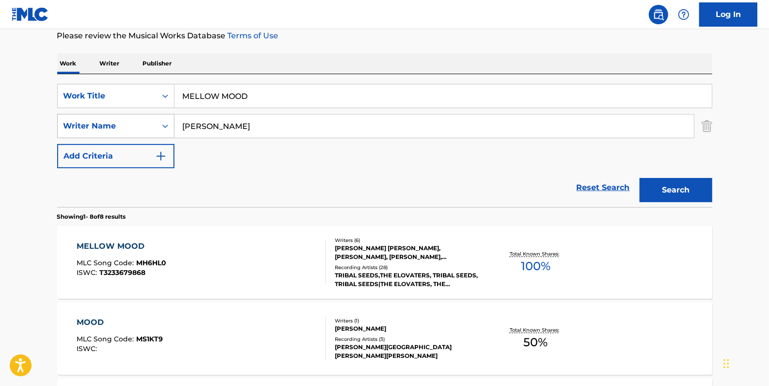
drag, startPoint x: 225, startPoint y: 123, endPoint x: 154, endPoint y: 123, distance: 71.3
click at [154, 123] on div "SearchWithCriteria9c131475-fbc5-48eb-8f8a-14fa7f67bc39 Writer Name [PERSON_NAME]" at bounding box center [384, 126] width 655 height 24
type input "[PERSON_NAME]"
drag, startPoint x: 257, startPoint y: 95, endPoint x: 136, endPoint y: 88, distance: 121.9
click at [136, 88] on div "SearchWithCriteria33724384-d6e7-4c21-964e-c8eb5d9e6d08 Work Title MELLOW MOOD" at bounding box center [384, 96] width 655 height 24
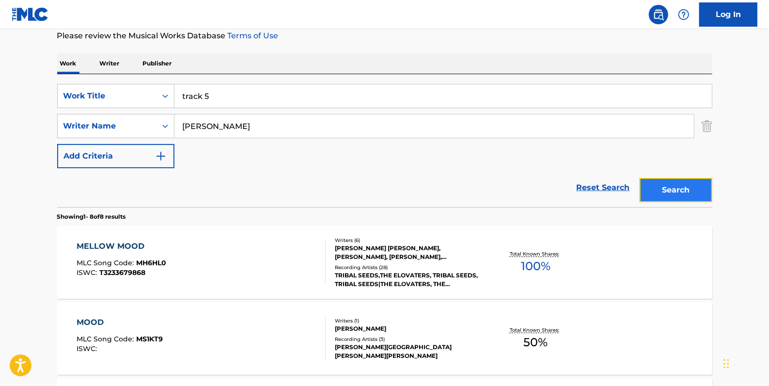
click at [669, 187] on button "Search" at bounding box center [676, 190] width 73 height 24
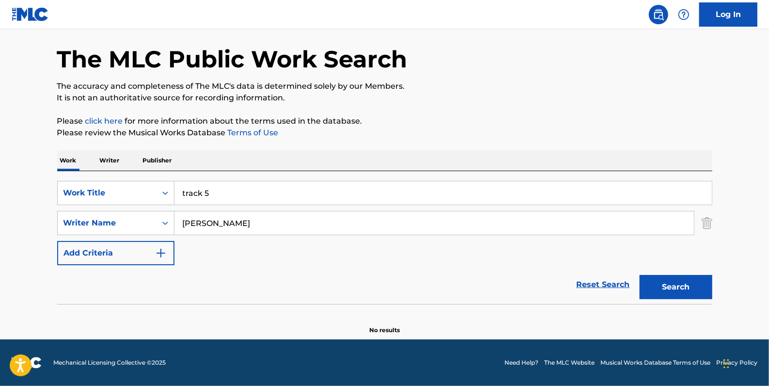
scroll to position [34, 0]
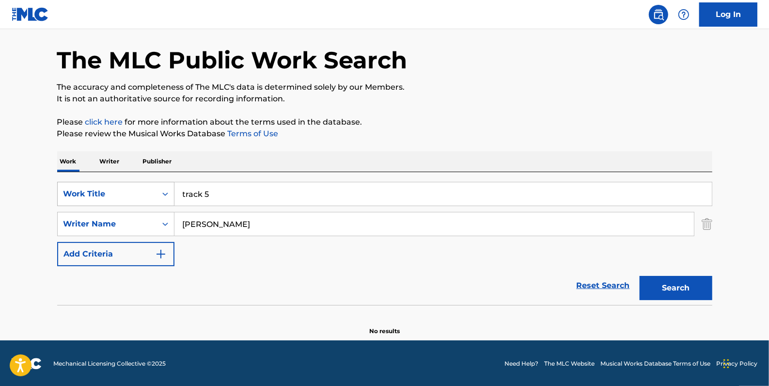
drag, startPoint x: 246, startPoint y: 201, endPoint x: 166, endPoint y: 193, distance: 80.9
click at [166, 193] on div "SearchWithCriteria33724384-d6e7-4c21-964e-c8eb5d9e6d08 Work Title track 5" at bounding box center [384, 194] width 655 height 24
type input "pop it"
click at [661, 286] on button "Search" at bounding box center [676, 288] width 73 height 24
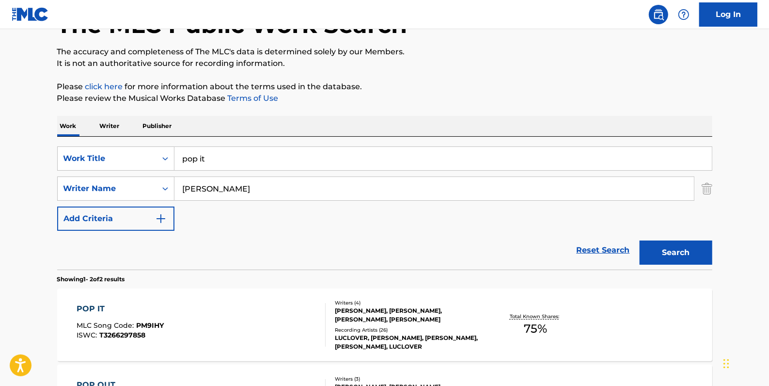
scroll to position [166, 0]
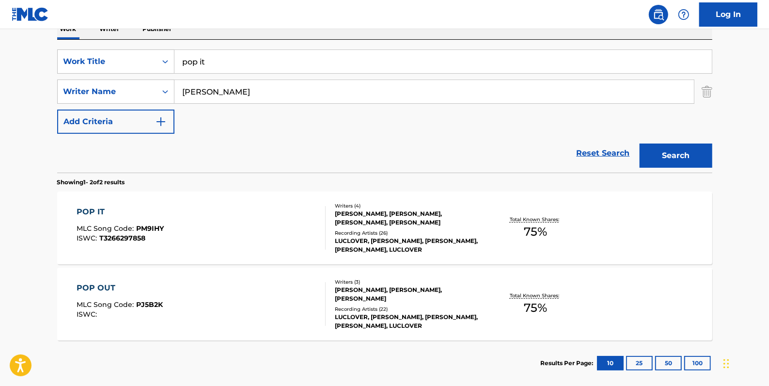
click at [267, 211] on div "POP IT MLC Song Code : PM9IHY ISWC : T3266297858" at bounding box center [201, 228] width 249 height 44
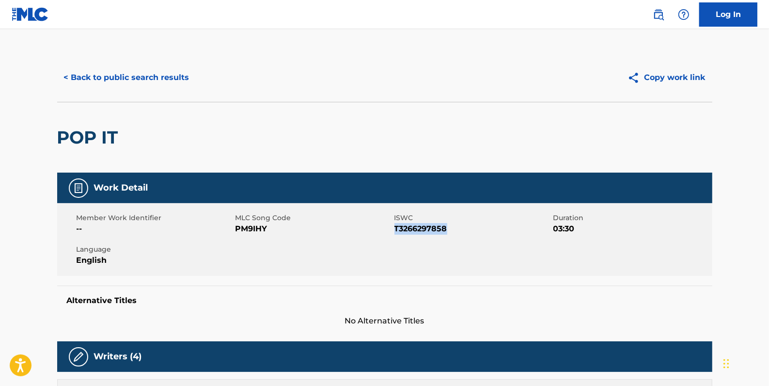
drag, startPoint x: 453, startPoint y: 226, endPoint x: 395, endPoint y: 228, distance: 58.2
click at [395, 228] on span "T3266297858" at bounding box center [473, 229] width 157 height 12
drag, startPoint x: 395, startPoint y: 228, endPoint x: 402, endPoint y: 232, distance: 7.8
click at [164, 76] on button "< Back to public search results" at bounding box center [126, 77] width 139 height 24
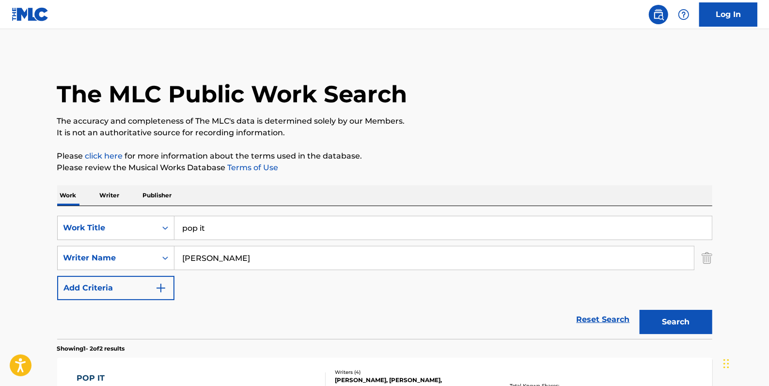
scroll to position [162, 0]
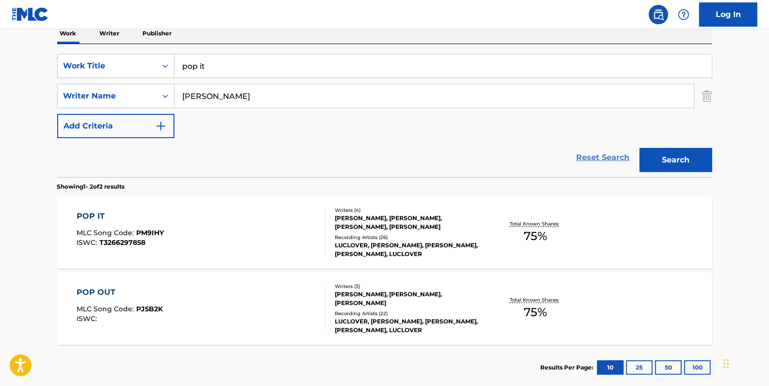
click at [619, 156] on link "Reset Search" at bounding box center [603, 157] width 63 height 21
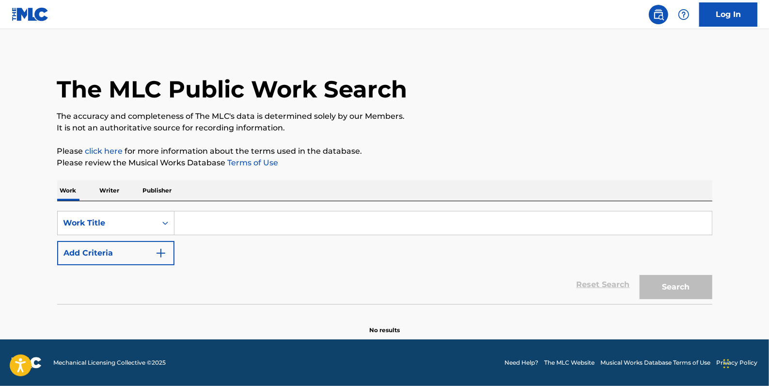
scroll to position [0, 0]
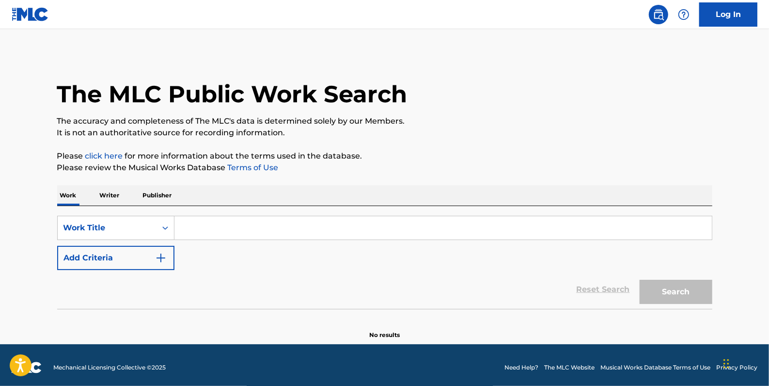
paste input "[GEOGRAPHIC_DATA]"
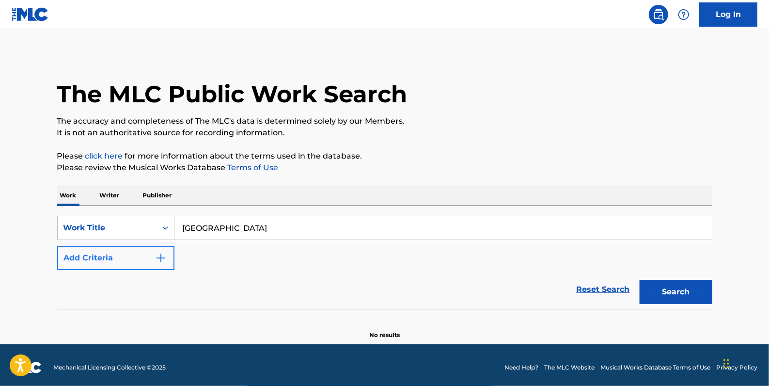
type input "[GEOGRAPHIC_DATA]"
click at [125, 256] on button "Add Criteria" at bounding box center [115, 258] width 117 height 24
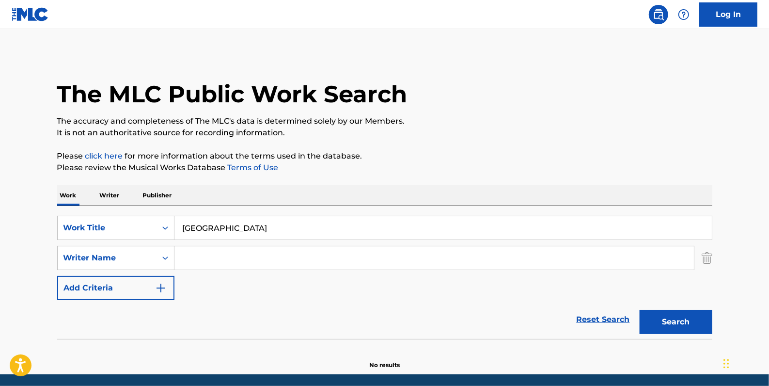
click at [195, 256] on input "Search Form" at bounding box center [435, 257] width 520 height 23
type input "[PERSON_NAME]"
click at [666, 317] on button "Search" at bounding box center [676, 322] width 73 height 24
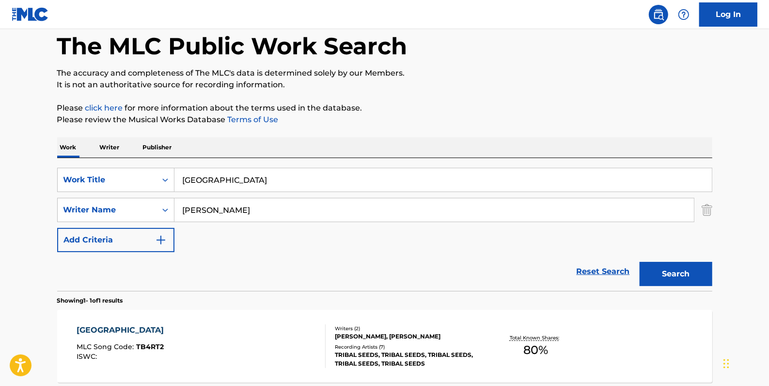
scroll to position [132, 0]
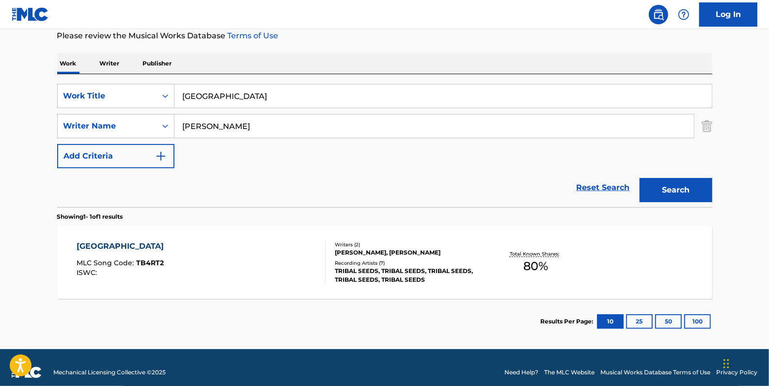
click at [175, 261] on div "TOKYO MLC Song Code : TB4RT2 ISWC :" at bounding box center [201, 262] width 249 height 44
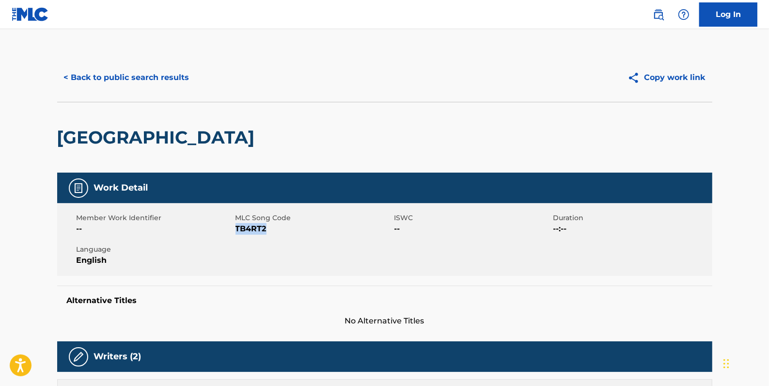
drag, startPoint x: 270, startPoint y: 232, endPoint x: 238, endPoint y: 228, distance: 32.7
click at [237, 228] on span "TB4RT2" at bounding box center [314, 229] width 157 height 12
click at [155, 76] on button "< Back to public search results" at bounding box center [126, 77] width 139 height 24
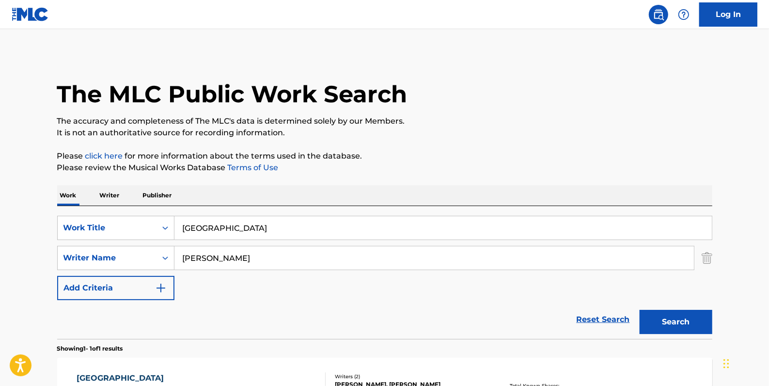
scroll to position [86, 0]
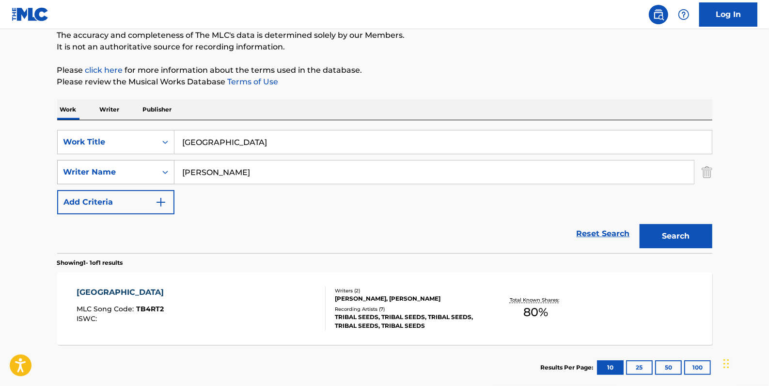
drag, startPoint x: 224, startPoint y: 171, endPoint x: 155, endPoint y: 174, distance: 68.9
click at [155, 174] on div "SearchWithCriteria9c131475-fbc5-48eb-8f8a-14fa7f67bc39 Writer Name [PERSON_NAME]" at bounding box center [384, 172] width 655 height 24
click at [687, 235] on button "Search" at bounding box center [676, 236] width 73 height 24
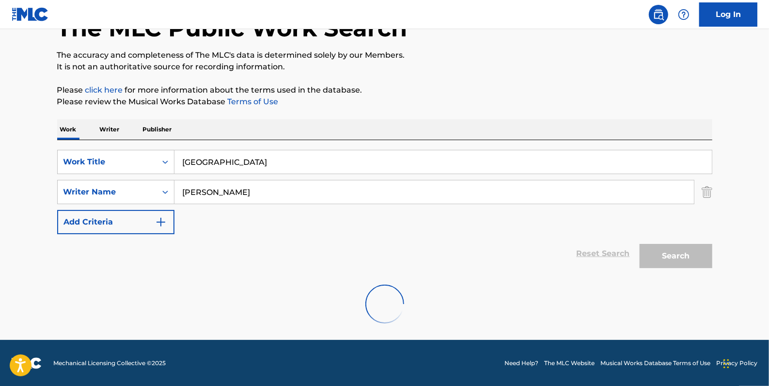
scroll to position [34, 0]
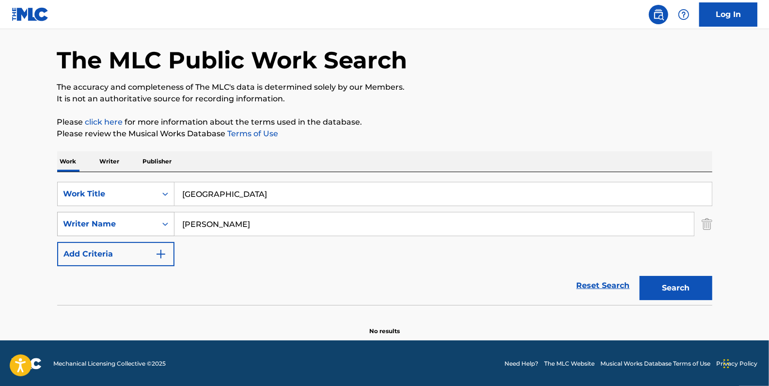
drag, startPoint x: 242, startPoint y: 224, endPoint x: 154, endPoint y: 217, distance: 88.5
click at [154, 217] on div "SearchWithCriteria9c131475-fbc5-48eb-8f8a-14fa7f67bc39 Writer Name [PERSON_NAME]" at bounding box center [384, 224] width 655 height 24
click at [689, 286] on button "Search" at bounding box center [676, 288] width 73 height 24
drag, startPoint x: 236, startPoint y: 219, endPoint x: 118, endPoint y: 221, distance: 117.8
click at [118, 221] on div "SearchWithCriteria9c131475-fbc5-48eb-8f8a-14fa7f67bc39 Writer Name [PERSON_NAME]" at bounding box center [384, 224] width 655 height 24
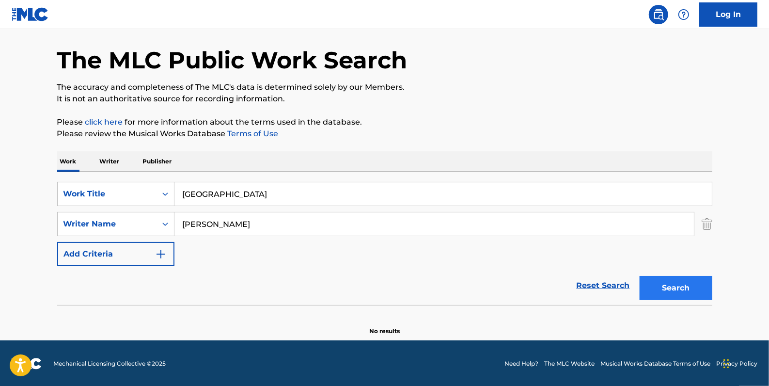
type input "[PERSON_NAME]"
click at [665, 282] on button "Search" at bounding box center [676, 288] width 73 height 24
drag, startPoint x: 246, startPoint y: 214, endPoint x: 152, endPoint y: 218, distance: 94.6
click at [152, 218] on div "SearchWithCriteria9c131475-fbc5-48eb-8f8a-14fa7f67bc39 Writer Name [PERSON_NAME]" at bounding box center [384, 224] width 655 height 24
paste input "[PERSON_NAME] [PERSON_NAME]"
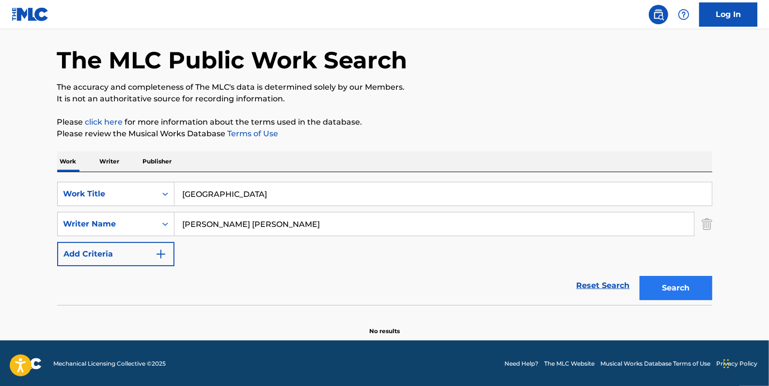
type input "[PERSON_NAME] [PERSON_NAME]"
click at [676, 276] on button "Search" at bounding box center [676, 288] width 73 height 24
click at [595, 286] on link "Reset Search" at bounding box center [603, 285] width 63 height 21
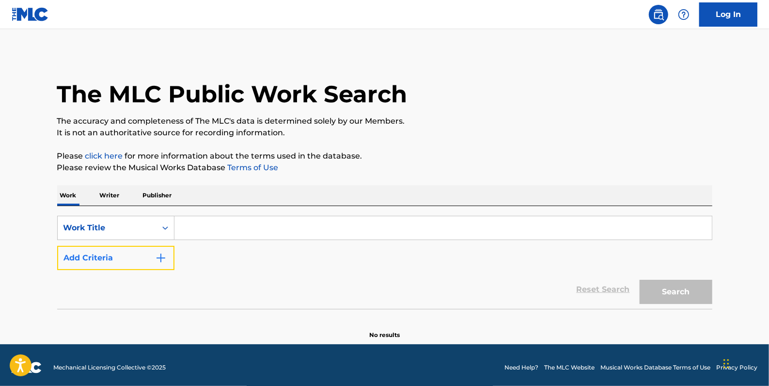
click at [98, 256] on button "Add Criteria" at bounding box center [115, 258] width 117 height 24
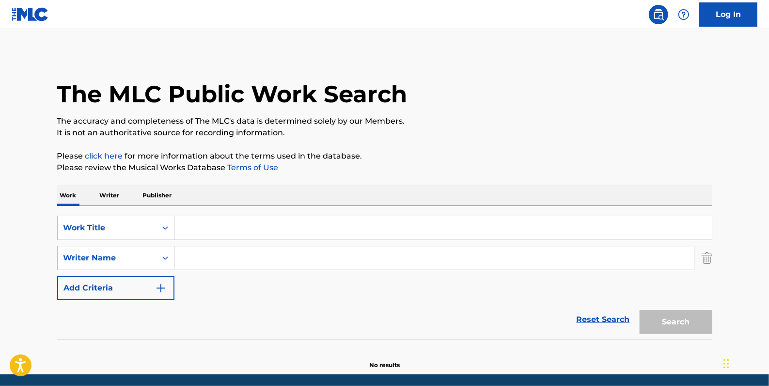
paste input "[PERSON_NAME]"
type input "[PERSON_NAME]"
paste input "ALL OUT"
type input "ALL OUT"
click at [665, 321] on button "Search" at bounding box center [676, 322] width 73 height 24
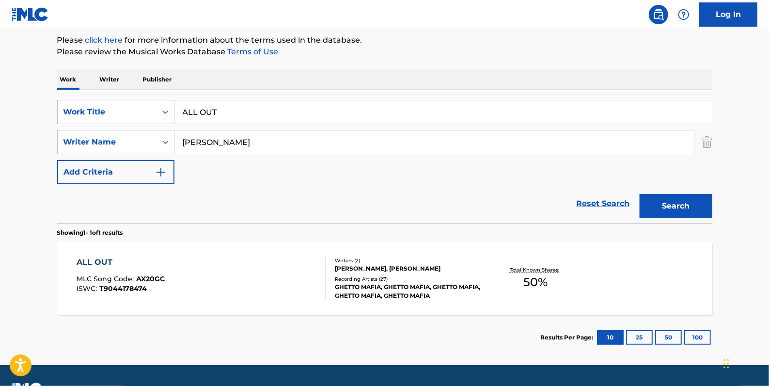
scroll to position [132, 0]
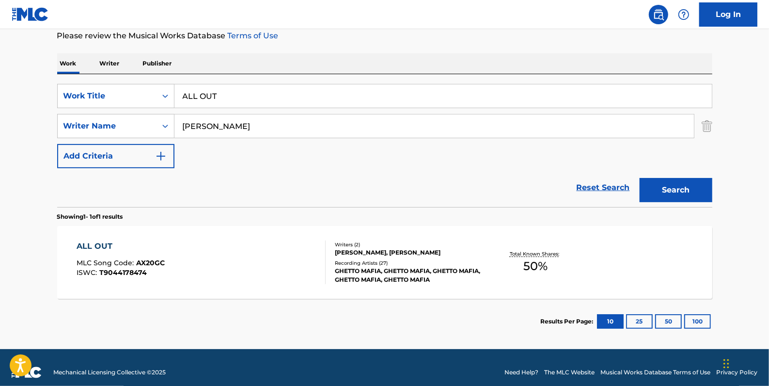
click at [280, 236] on div "ALL OUT MLC Song Code : AX20GC ISWC : T9044178474 Writers ( 2 ) [PERSON_NAME], …" at bounding box center [384, 262] width 655 height 73
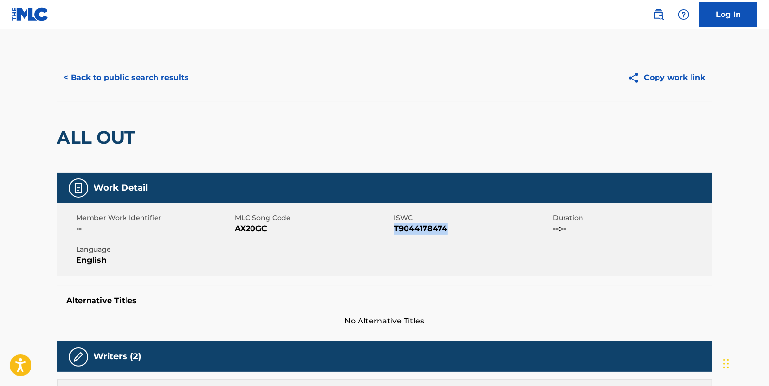
drag, startPoint x: 452, startPoint y: 230, endPoint x: 395, endPoint y: 230, distance: 57.7
click at [395, 230] on span "T9044178474" at bounding box center [473, 229] width 157 height 12
drag, startPoint x: 395, startPoint y: 230, endPoint x: 400, endPoint y: 231, distance: 5.4
click at [131, 81] on button "< Back to public search results" at bounding box center [126, 77] width 139 height 24
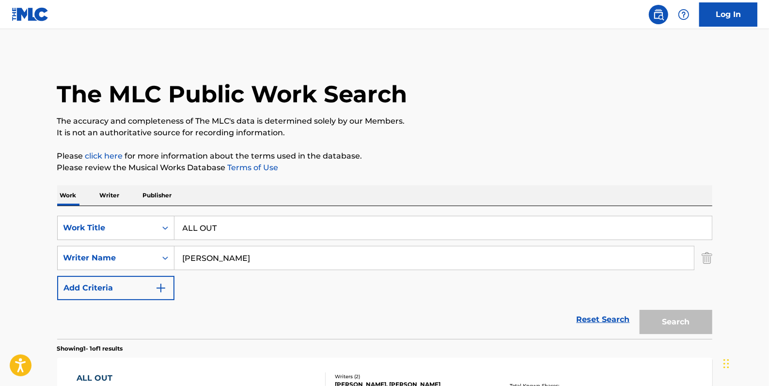
scroll to position [86, 0]
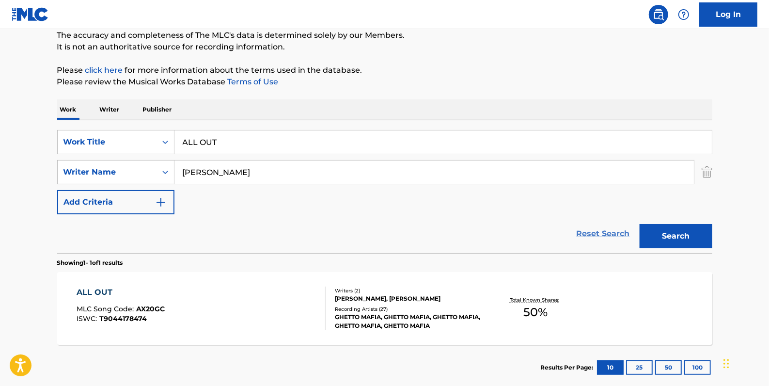
click at [601, 236] on link "Reset Search" at bounding box center [603, 233] width 63 height 21
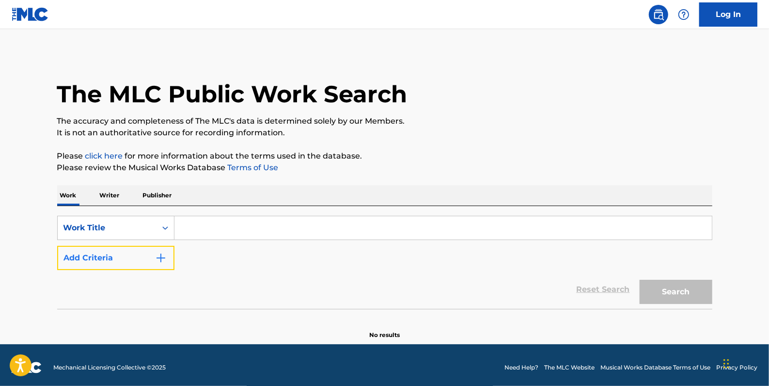
click at [106, 254] on button "Add Criteria" at bounding box center [115, 258] width 117 height 24
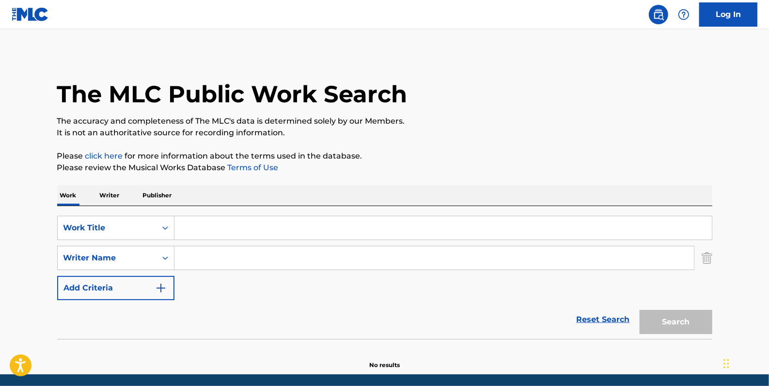
paste input "[PERSON_NAME]"
type input "[PERSON_NAME]"
click at [273, 225] on input "Search Form" at bounding box center [444, 227] width 538 height 23
paste input "NOTHING INSTRUMENTAL"
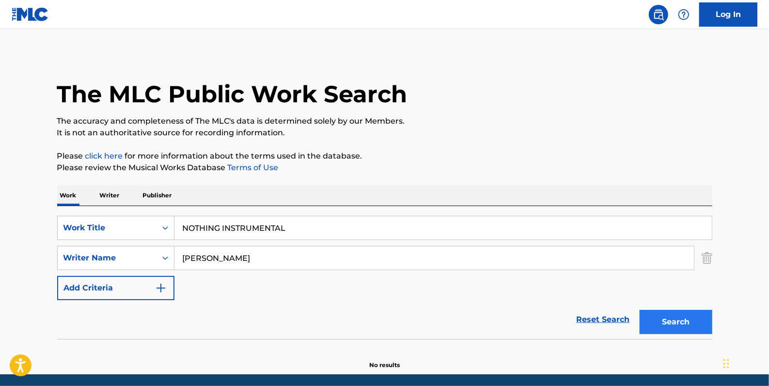
type input "NOTHING INSTRUMENTAL"
click at [672, 325] on button "Search" at bounding box center [676, 322] width 73 height 24
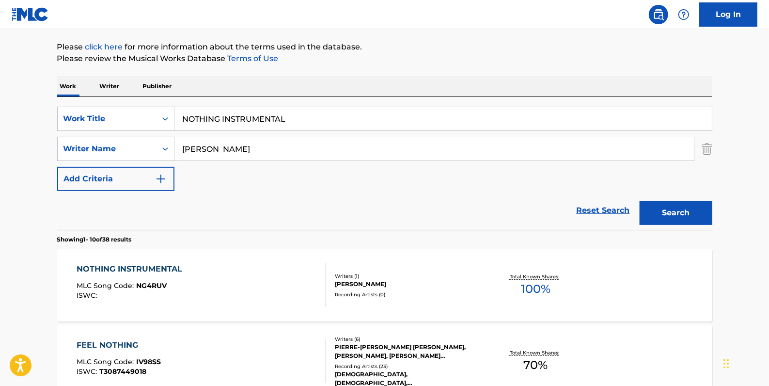
scroll to position [176, 0]
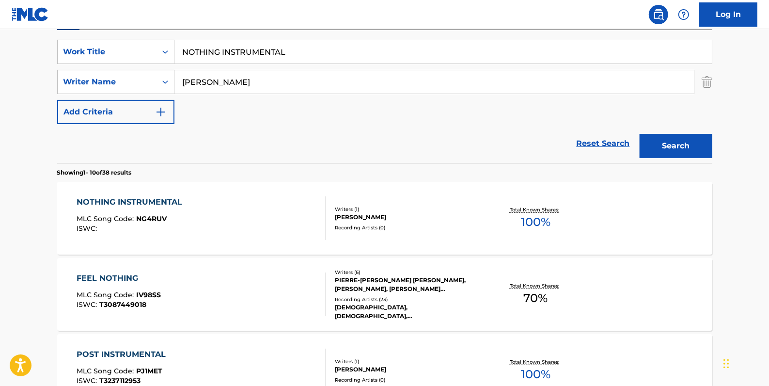
click at [273, 214] on div "NOTHING INSTRUMENTAL MLC Song Code : NG4RUV ISWC :" at bounding box center [201, 218] width 249 height 44
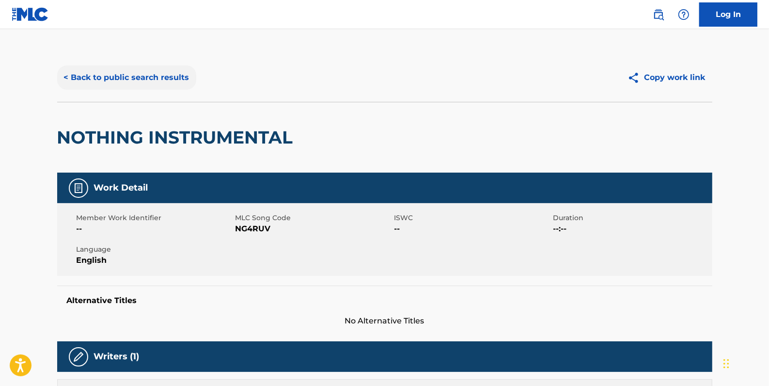
click at [120, 78] on button "< Back to public search results" at bounding box center [126, 77] width 139 height 24
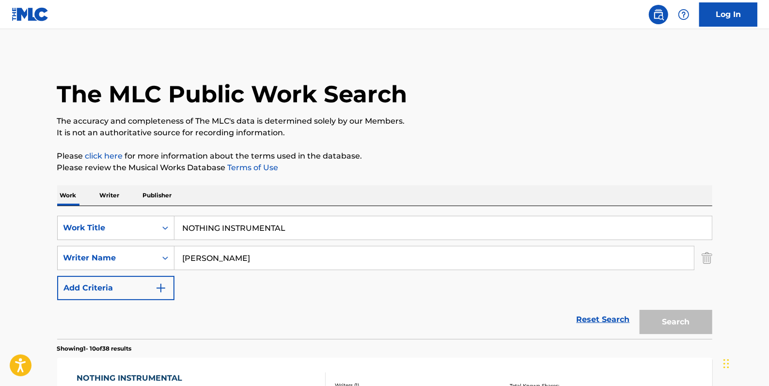
scroll to position [176, 0]
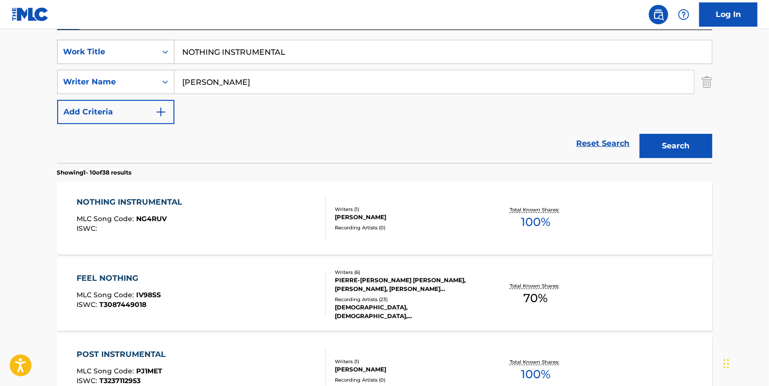
drag, startPoint x: 317, startPoint y: 53, endPoint x: 145, endPoint y: 43, distance: 171.9
click at [145, 43] on div "SearchWithCriteria33724384-d6e7-4c21-964e-c8eb5d9e6d08 Work Title NOTHING INSTR…" at bounding box center [384, 52] width 655 height 24
paste input "IT IS WHAT IT IS"
type input "IT IS WHAT IT IS"
click at [436, 114] on div "SearchWithCriteria33724384-d6e7-4c21-964e-c8eb5d9e6d08 Work Title IT IS WHAT IT…" at bounding box center [384, 82] width 655 height 84
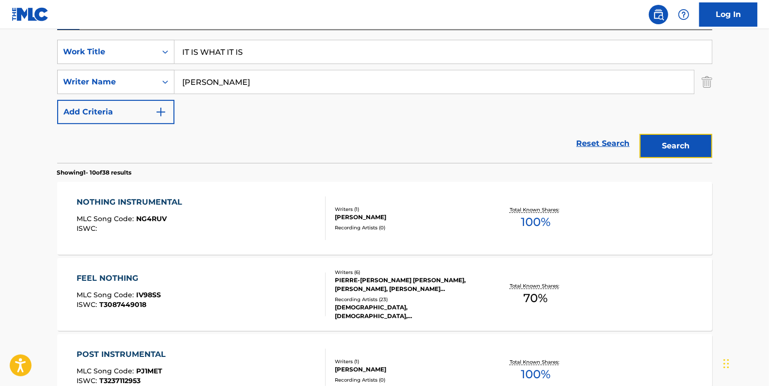
click at [689, 141] on button "Search" at bounding box center [676, 146] width 73 height 24
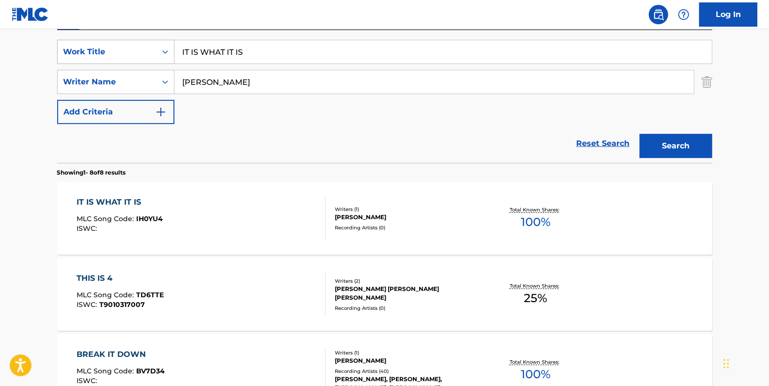
drag, startPoint x: 259, startPoint y: 50, endPoint x: 167, endPoint y: 45, distance: 92.2
click at [167, 45] on div "SearchWithCriteria33724384-d6e7-4c21-964e-c8eb5d9e6d08 Work Title IT IS WHAT IT…" at bounding box center [384, 52] width 655 height 24
paste input "IS IT THE END OR THE BEGINNING"
type input "IS IT THE END OR THE BEGINNING"
click at [665, 144] on button "Search" at bounding box center [676, 146] width 73 height 24
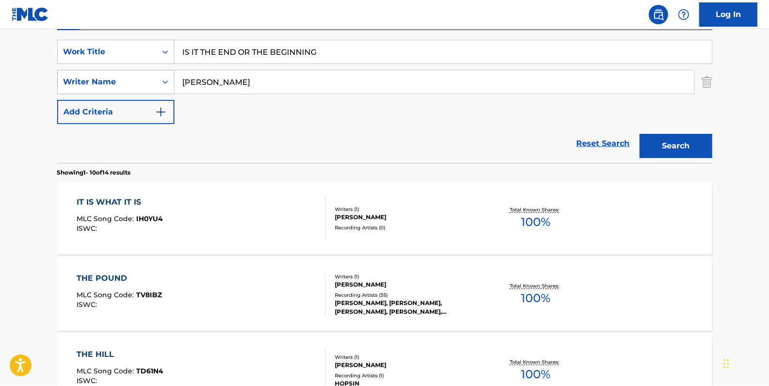
drag, startPoint x: 239, startPoint y: 81, endPoint x: 158, endPoint y: 78, distance: 82.0
click at [158, 78] on div "SearchWithCriteria9c131475-fbc5-48eb-8f8a-14fa7f67bc39 Writer Name [PERSON_NAME]" at bounding box center [384, 82] width 655 height 24
click at [691, 143] on button "Search" at bounding box center [676, 146] width 73 height 24
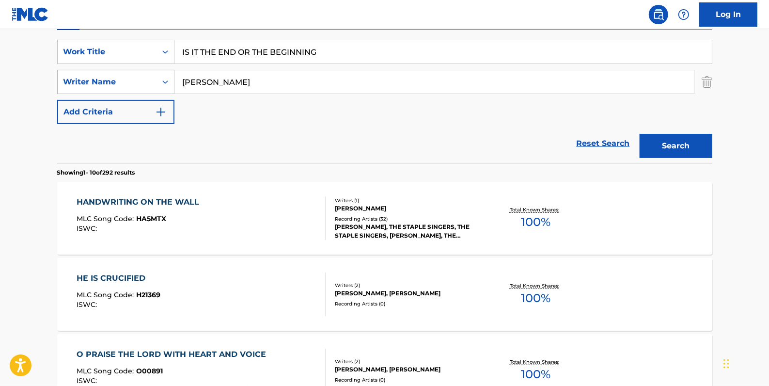
drag, startPoint x: 232, startPoint y: 80, endPoint x: 141, endPoint y: 80, distance: 91.6
click at [141, 80] on div "SearchWithCriteria9c131475-fbc5-48eb-8f8a-14fa7f67bc39 Writer Name [PERSON_NAME]" at bounding box center [384, 82] width 655 height 24
click at [667, 143] on button "Search" at bounding box center [676, 146] width 73 height 24
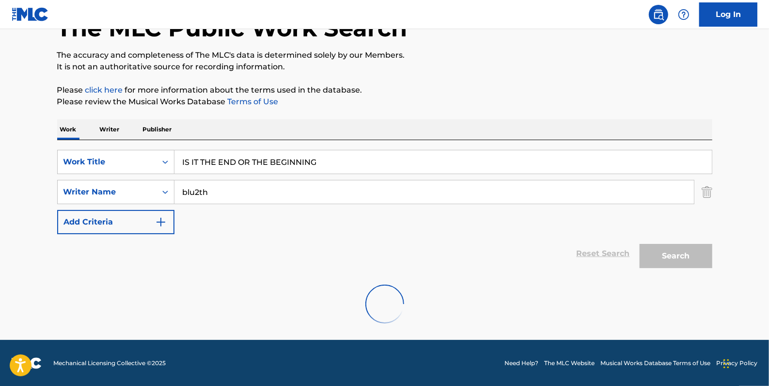
scroll to position [34, 0]
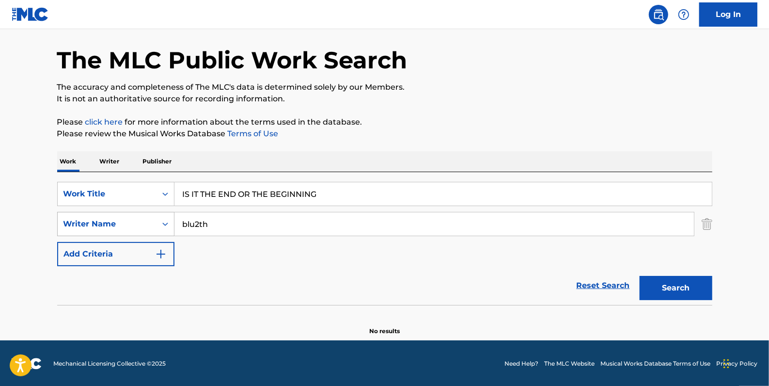
drag, startPoint x: 183, startPoint y: 219, endPoint x: 146, endPoint y: 218, distance: 36.9
click at [146, 218] on div "SearchWithCriteria9c131475-fbc5-48eb-8f8a-14fa7f67bc39 Writer Name blu2th" at bounding box center [384, 224] width 655 height 24
type input "[PERSON_NAME]"
click at [692, 283] on button "Search" at bounding box center [676, 288] width 73 height 24
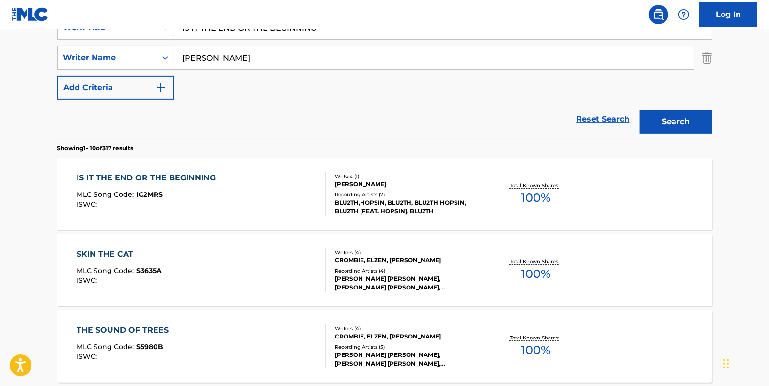
scroll to position [210, 0]
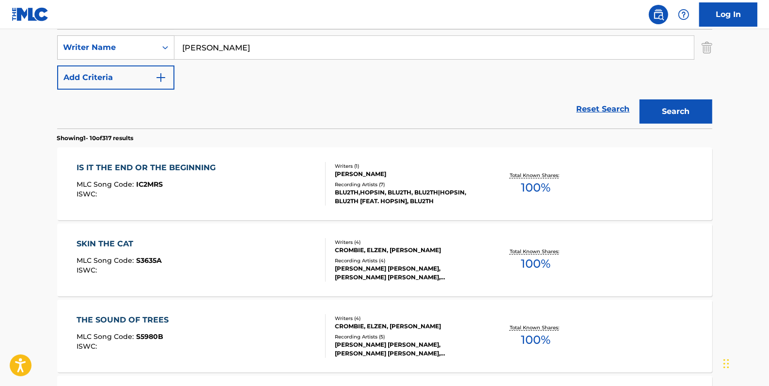
click at [250, 175] on div "IS IT THE END OR THE BEGINNING MLC Song Code : IC2MRS ISWC :" at bounding box center [201, 184] width 249 height 44
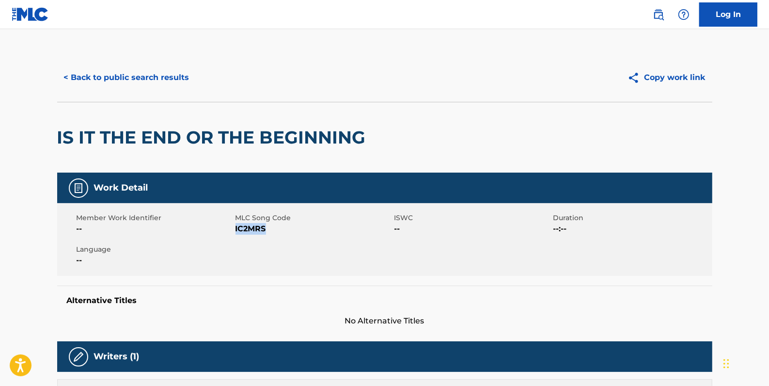
drag, startPoint x: 271, startPoint y: 231, endPoint x: 237, endPoint y: 229, distance: 35.0
click at [236, 228] on span "IC2MRS" at bounding box center [314, 229] width 157 height 12
drag, startPoint x: 237, startPoint y: 229, endPoint x: 241, endPoint y: 230, distance: 4.9
click at [172, 73] on button "< Back to public search results" at bounding box center [126, 77] width 139 height 24
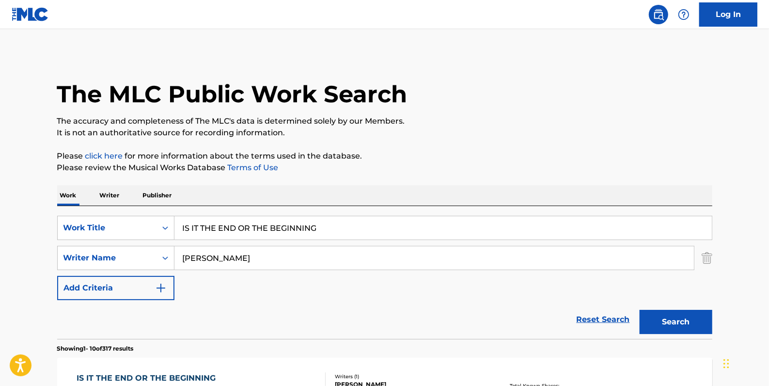
scroll to position [210, 0]
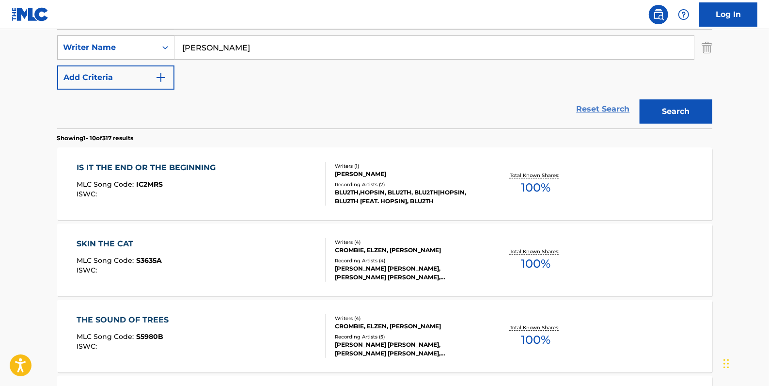
click at [606, 105] on link "Reset Search" at bounding box center [603, 108] width 63 height 21
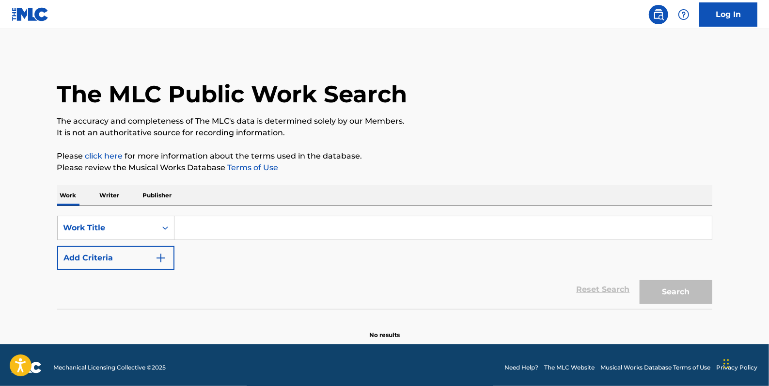
paste input "IM AN ANIMAL"
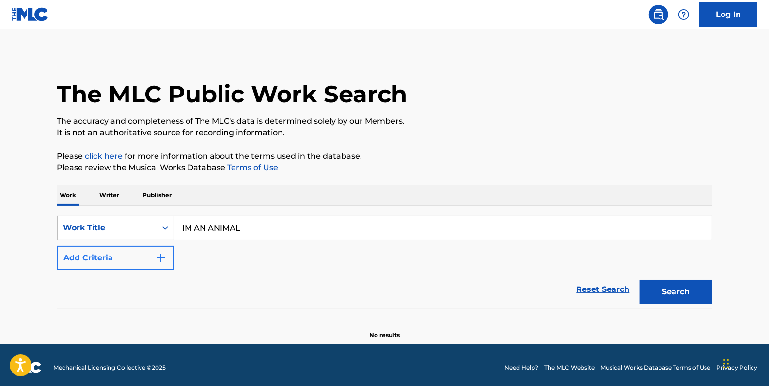
type input "IM AN ANIMAL"
click at [119, 256] on button "Add Criteria" at bounding box center [115, 258] width 117 height 24
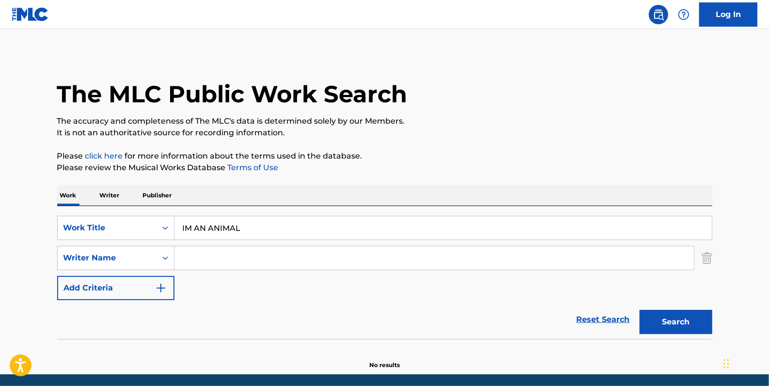
click at [193, 256] on input "Search Form" at bounding box center [435, 257] width 520 height 23
type input "[PERSON_NAME]"
click at [675, 312] on button "Search" at bounding box center [676, 322] width 73 height 24
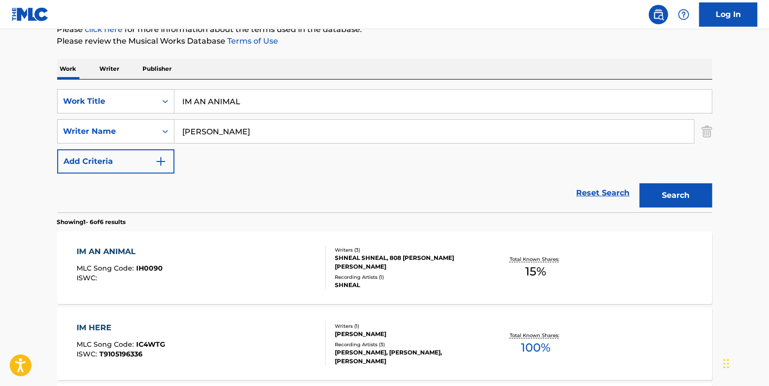
scroll to position [132, 0]
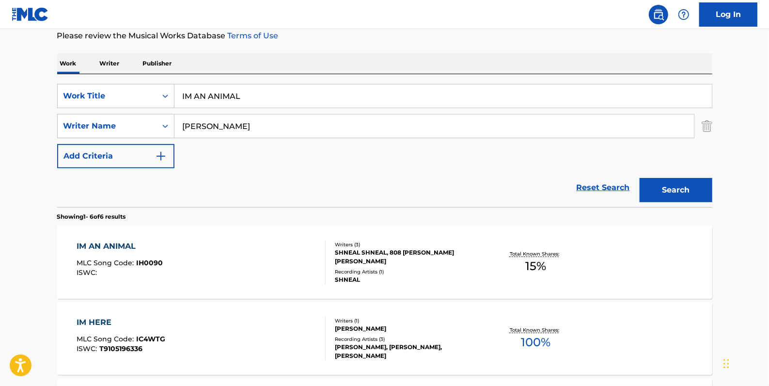
drag, startPoint x: 258, startPoint y: 96, endPoint x: 210, endPoint y: 94, distance: 48.1
click at [175, 94] on input "IM AN ANIMAL" at bounding box center [444, 95] width 538 height 23
paste input "SO SERIOUSLY"
type input "SO SERIOUSLY"
click at [640, 187] on button "Search" at bounding box center [676, 190] width 73 height 24
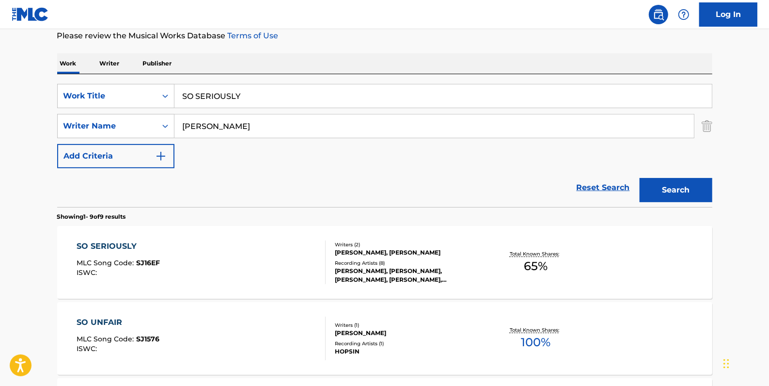
click at [268, 243] on div "SO SERIOUSLY MLC Song Code : SJ16EF ISWC :" at bounding box center [201, 262] width 249 height 44
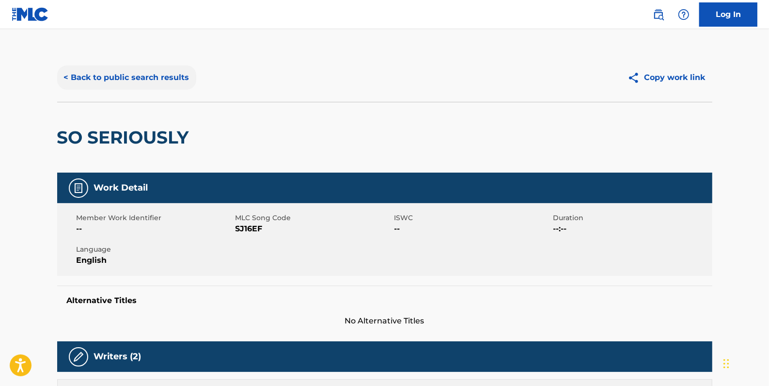
click at [154, 75] on button "< Back to public search results" at bounding box center [126, 77] width 139 height 24
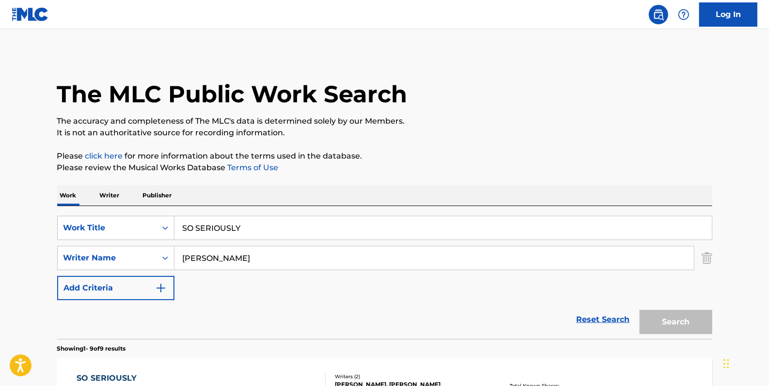
scroll to position [132, 0]
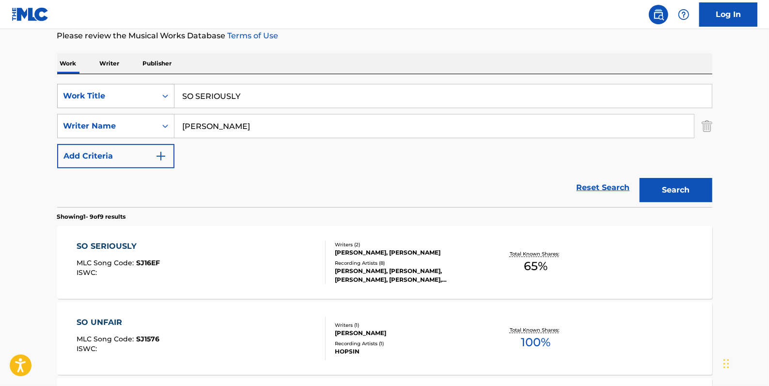
drag, startPoint x: 271, startPoint y: 89, endPoint x: 166, endPoint y: 85, distance: 104.8
click at [166, 85] on div "SearchWithCriteria33724384-d6e7-4c21-964e-c8eb5d9e6d08 Work Title SO SERIOUSLY" at bounding box center [384, 96] width 655 height 24
paste input "[DATE] NEVER COMES"
type input "[DATE] NEVER COMES"
click at [658, 182] on button "Search" at bounding box center [676, 190] width 73 height 24
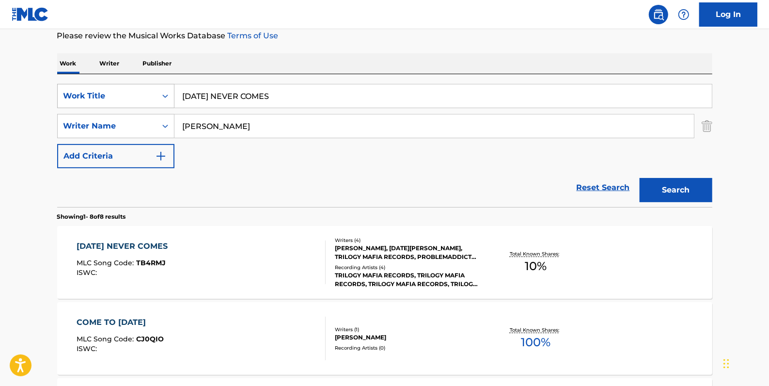
drag, startPoint x: 307, startPoint y: 93, endPoint x: 131, endPoint y: 88, distance: 176.5
click at [131, 88] on div "SearchWithCriteria33724384-d6e7-4c21-964e-c8eb5d9e6d08 Work Title [DATE] NEVER …" at bounding box center [384, 96] width 655 height 24
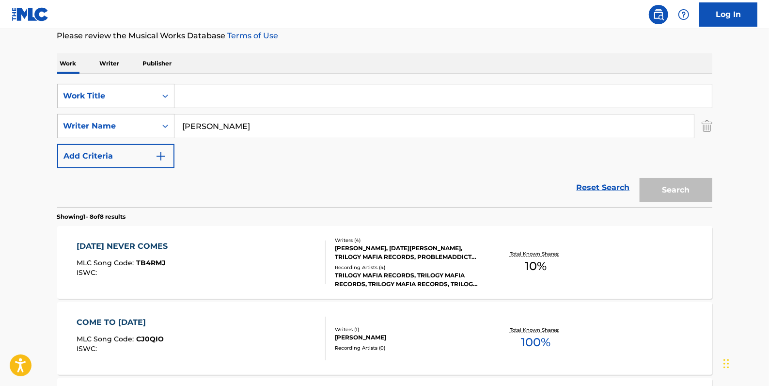
paste input "SHIT DONE CHANGED"
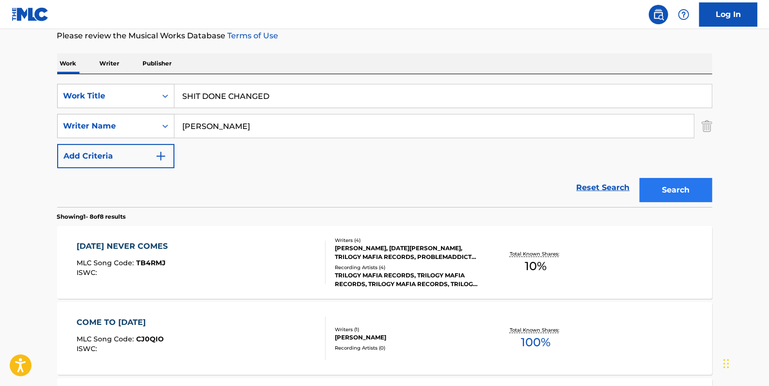
type input "SHIT DONE CHANGED"
click at [671, 191] on button "Search" at bounding box center [676, 190] width 73 height 24
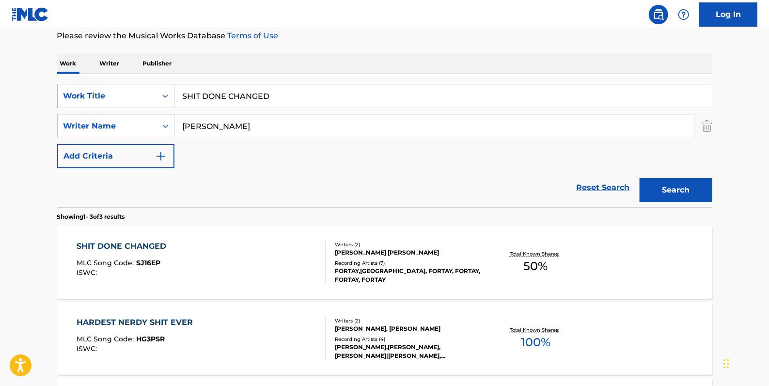
drag, startPoint x: 302, startPoint y: 93, endPoint x: 122, endPoint y: 92, distance: 179.9
click at [122, 92] on div "SearchWithCriteria33724384-d6e7-4c21-964e-c8eb5d9e6d08 Work Title SHIT DONE CHA…" at bounding box center [384, 96] width 655 height 24
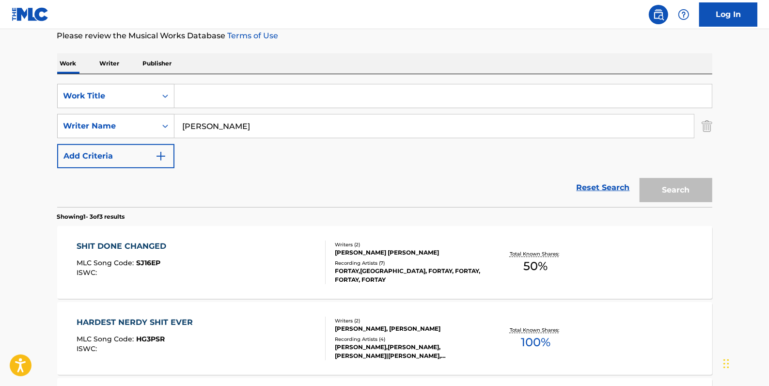
paste input "WEST COAST MOTHUG REMIX"
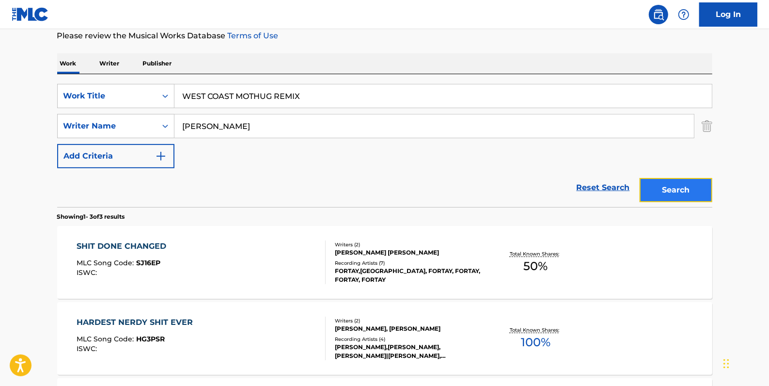
click at [669, 186] on button "Search" at bounding box center [676, 190] width 73 height 24
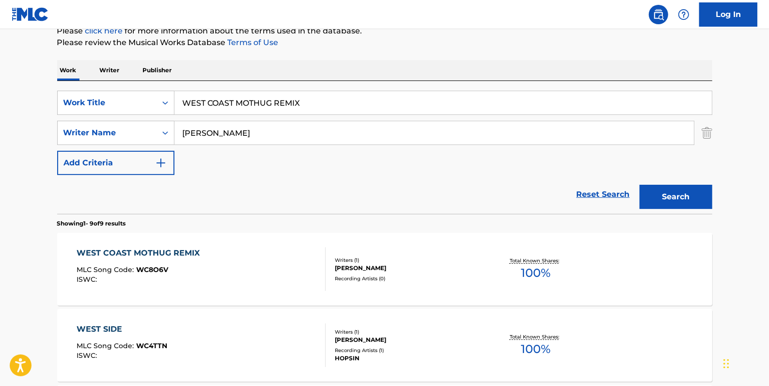
scroll to position [88, 0]
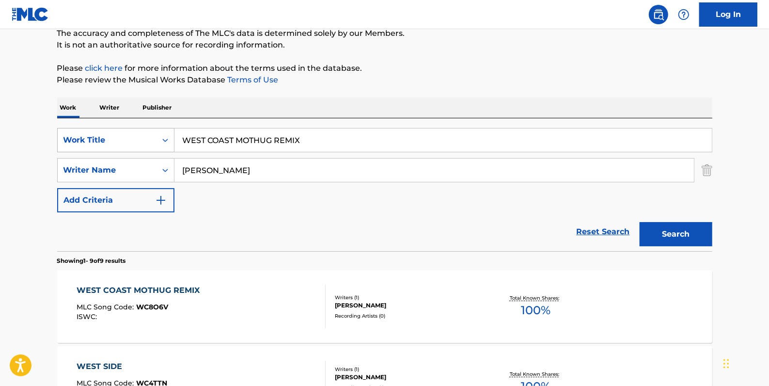
drag, startPoint x: 331, startPoint y: 135, endPoint x: 142, endPoint y: 134, distance: 189.1
click at [142, 134] on div "SearchWithCriteria33724384-d6e7-4c21-964e-c8eb5d9e6d08 Work Title WEST COAST MO…" at bounding box center [384, 140] width 655 height 24
type input "bitch slap"
click at [658, 235] on button "Search" at bounding box center [676, 234] width 73 height 24
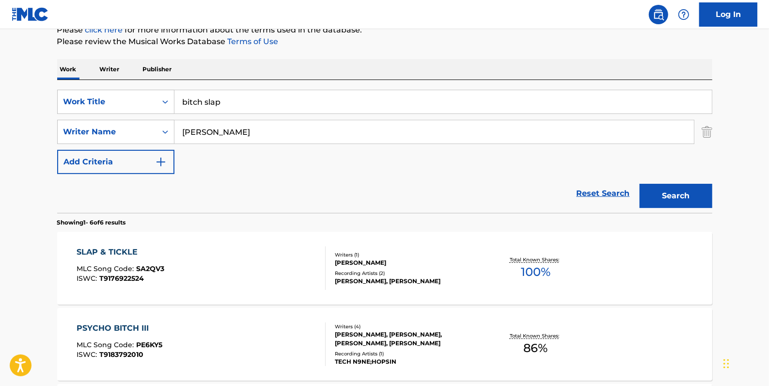
scroll to position [264, 0]
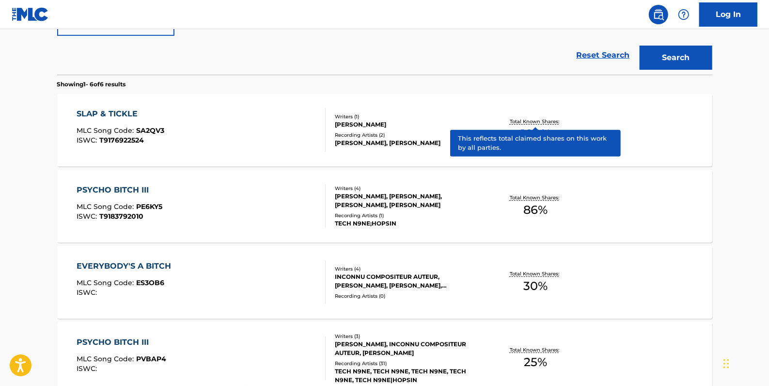
click at [255, 271] on div "EVERYBODY'S A BITCH MLC Song Code : ES3OB6 ISWC :" at bounding box center [201, 282] width 249 height 44
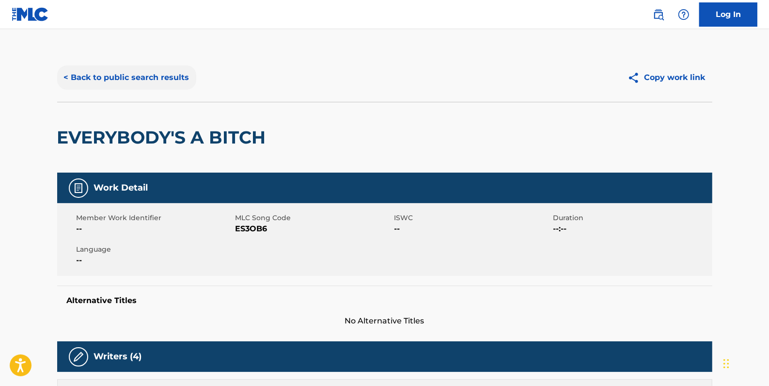
click at [160, 74] on button "< Back to public search results" at bounding box center [126, 77] width 139 height 24
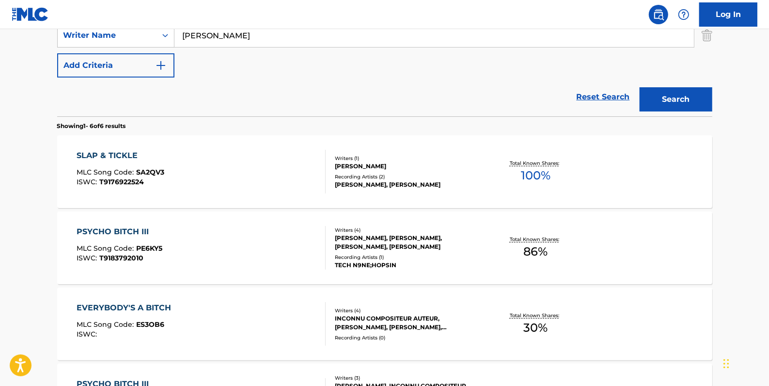
scroll to position [99, 0]
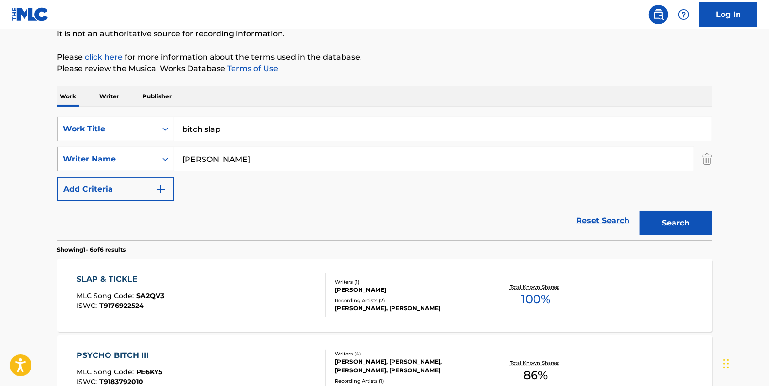
drag, startPoint x: 212, startPoint y: 155, endPoint x: 160, endPoint y: 155, distance: 51.9
click at [160, 155] on div "SearchWithCriteria9c131475-fbc5-48eb-8f8a-14fa7f67bc39 Writer Name [PERSON_NAME]" at bounding box center [384, 159] width 655 height 24
type input "[PERSON_NAME]"
click at [680, 227] on button "Search" at bounding box center [676, 223] width 73 height 24
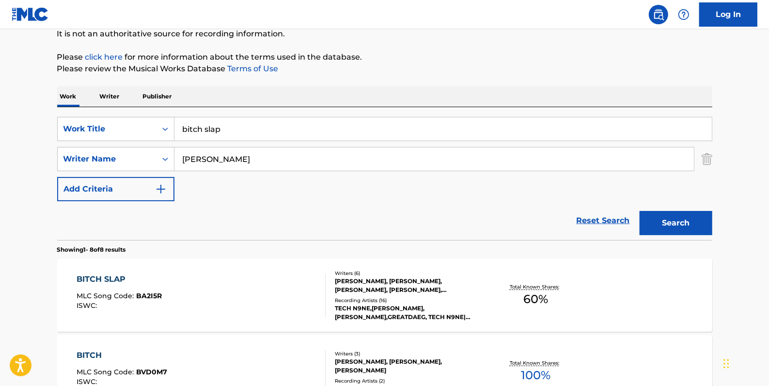
click at [262, 270] on div "BITCH SLAP MLC Song Code : BA2I5R ISWC : Writers ( 6 ) [PERSON_NAME], [PERSON_N…" at bounding box center [384, 295] width 655 height 73
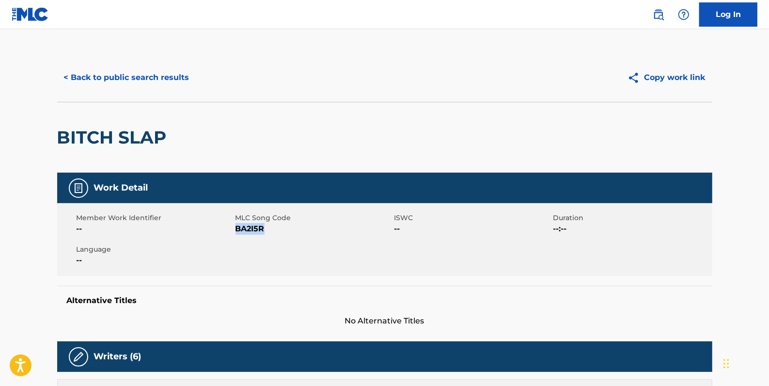
drag, startPoint x: 272, startPoint y: 229, endPoint x: 236, endPoint y: 225, distance: 37.1
click at [236, 225] on span "BA2I5R" at bounding box center [314, 229] width 157 height 12
drag, startPoint x: 236, startPoint y: 225, endPoint x: 243, endPoint y: 230, distance: 9.4
click at [163, 76] on button "< Back to public search results" at bounding box center [126, 77] width 139 height 24
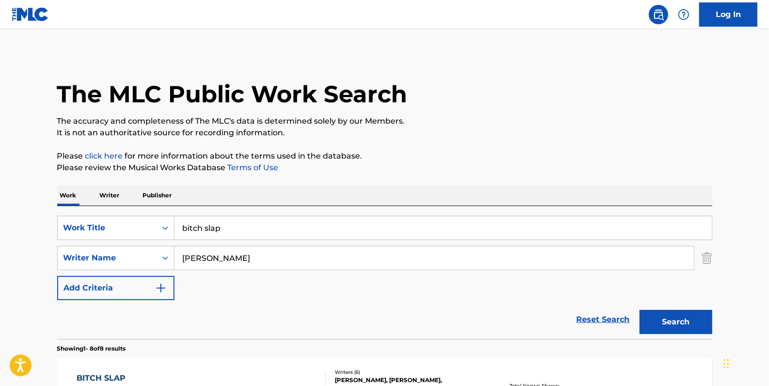
scroll to position [99, 0]
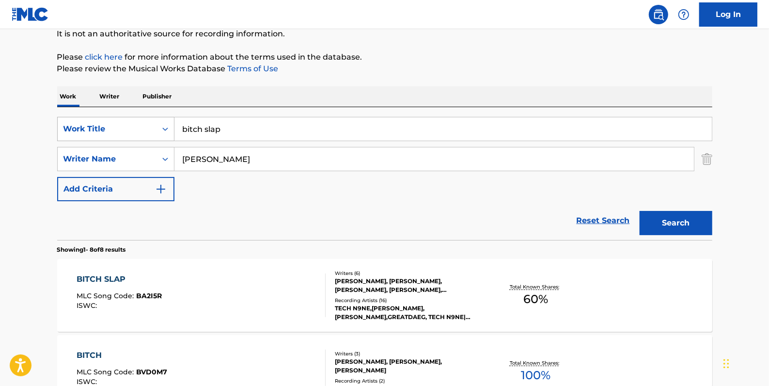
drag, startPoint x: 242, startPoint y: 131, endPoint x: 144, endPoint y: 128, distance: 98.0
click at [144, 128] on div "SearchWithCriteria33724384-d6e7-4c21-964e-c8eb5d9e6d08 Work Title bitch slap" at bounding box center [384, 129] width 655 height 24
paste input "KASH"
type input "KASH"
drag, startPoint x: 211, startPoint y: 163, endPoint x: 167, endPoint y: 163, distance: 43.6
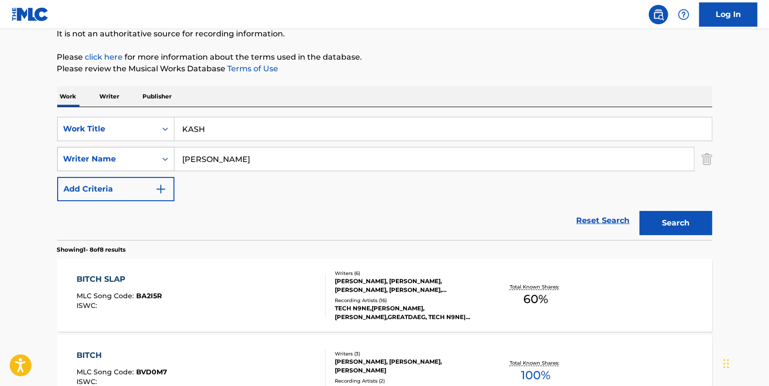
click at [167, 163] on div "SearchWithCriteria9c131475-fbc5-48eb-8f8a-14fa7f67bc39 Writer Name [PERSON_NAME]" at bounding box center [384, 159] width 655 height 24
click at [650, 223] on button "Search" at bounding box center [676, 223] width 73 height 24
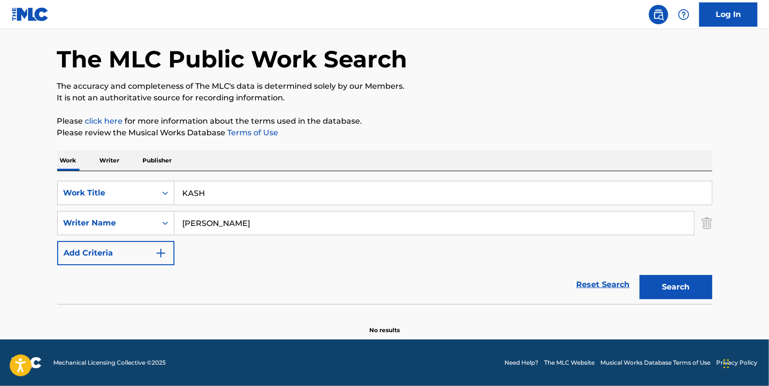
scroll to position [34, 0]
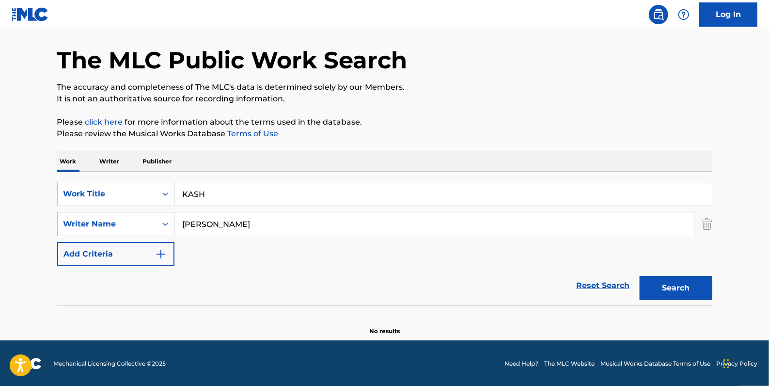
drag, startPoint x: 207, startPoint y: 220, endPoint x: 213, endPoint y: 220, distance: 6.8
click at [206, 220] on input "[PERSON_NAME]" at bounding box center [435, 223] width 520 height 23
type input "hopsin"
click at [696, 290] on button "Search" at bounding box center [676, 288] width 73 height 24
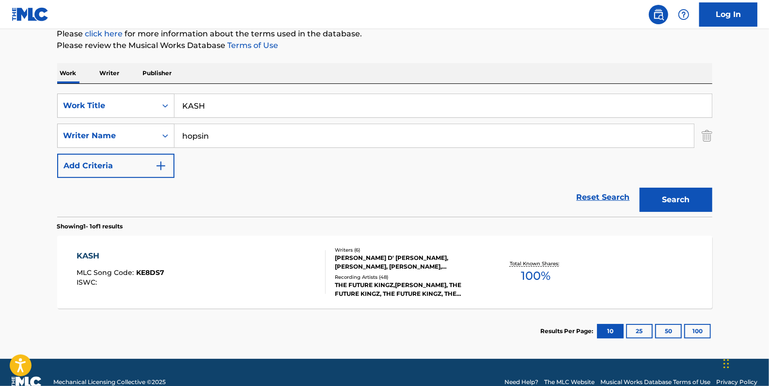
scroll to position [141, 0]
